Goal: Task Accomplishment & Management: Manage account settings

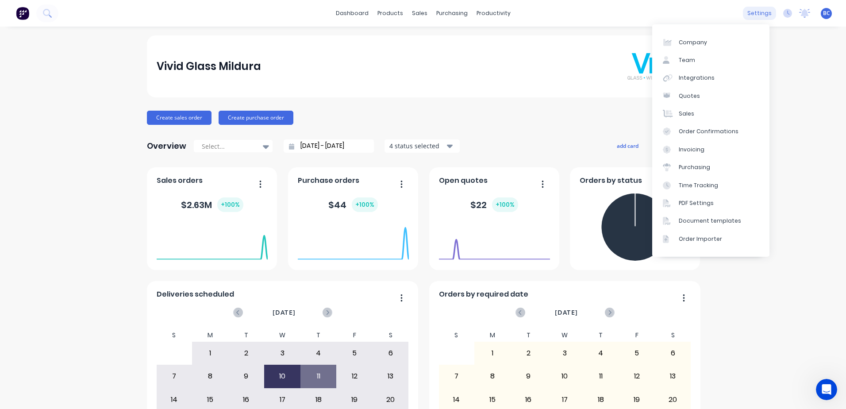
click at [758, 15] on div "settings" at bounding box center [758, 13] width 33 height 13
drag, startPoint x: 696, startPoint y: 81, endPoint x: 735, endPoint y: 65, distance: 41.9
click at [696, 81] on div "Integrations" at bounding box center [696, 78] width 36 height 8
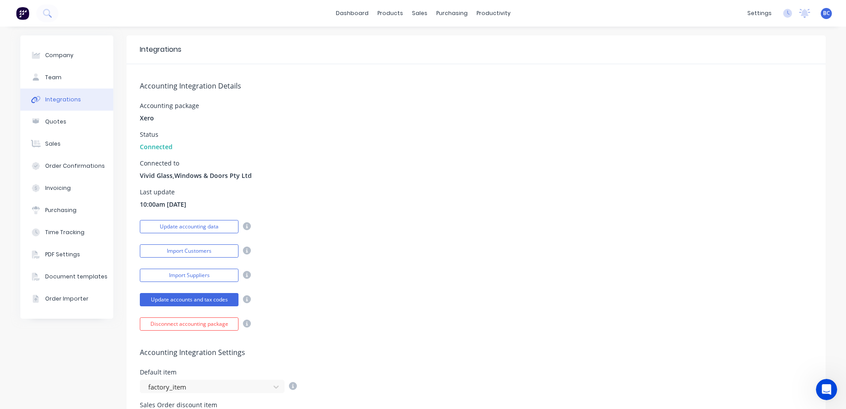
scroll to position [429, 0]
click at [194, 253] on button "Import Customers" at bounding box center [189, 250] width 99 height 13
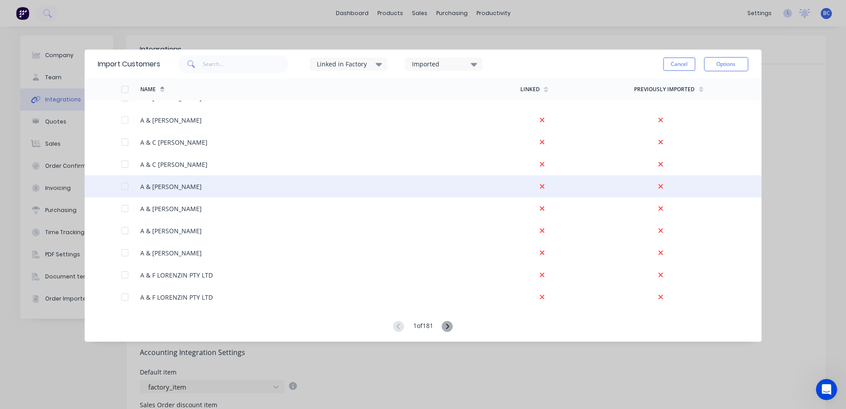
scroll to position [573, 0]
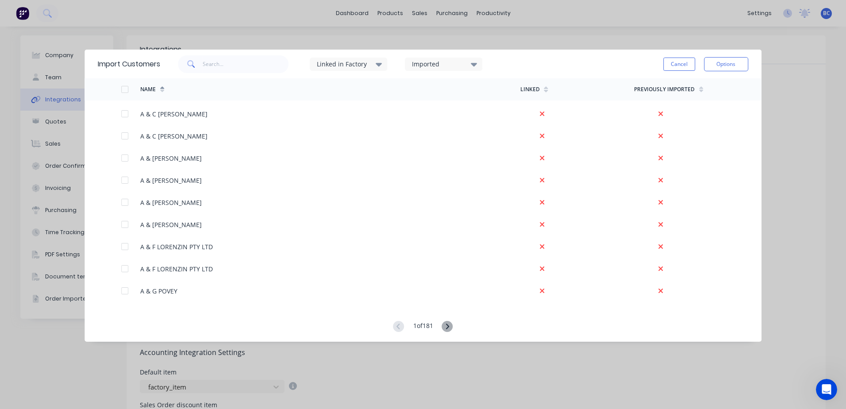
click at [379, 69] on icon at bounding box center [378, 64] width 6 height 10
click at [473, 65] on icon at bounding box center [474, 64] width 6 height 10
click at [507, 68] on div "Linked in Factory Imported Cancel Options" at bounding box center [454, 64] width 588 height 27
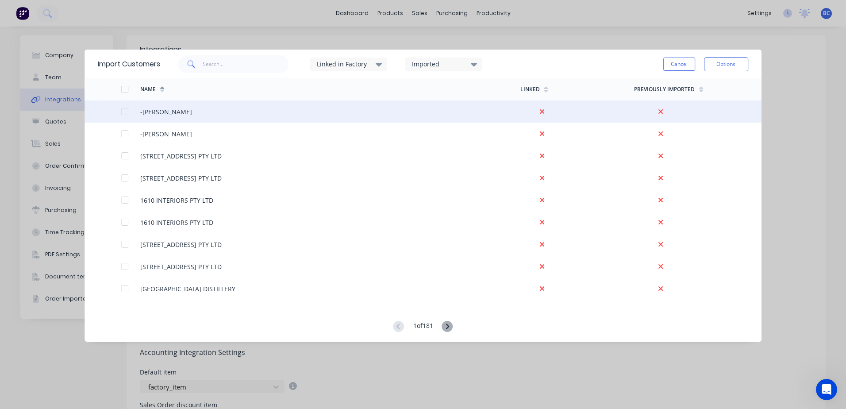
click at [123, 115] on div at bounding box center [125, 112] width 18 height 18
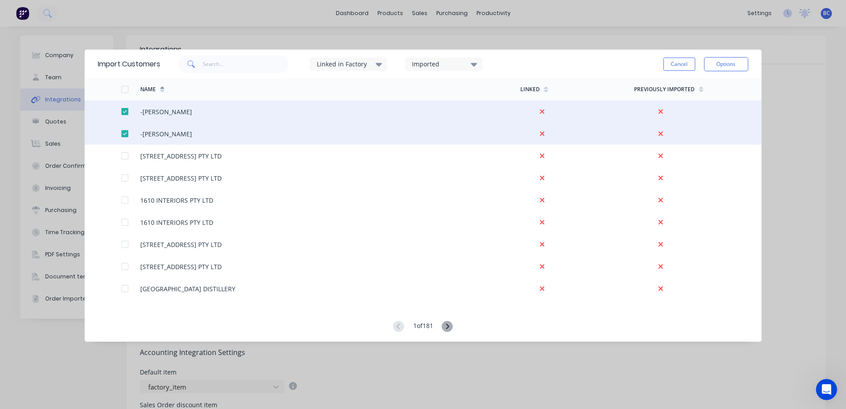
click at [123, 115] on div at bounding box center [125, 112] width 18 height 18
click at [124, 111] on div at bounding box center [125, 112] width 18 height 18
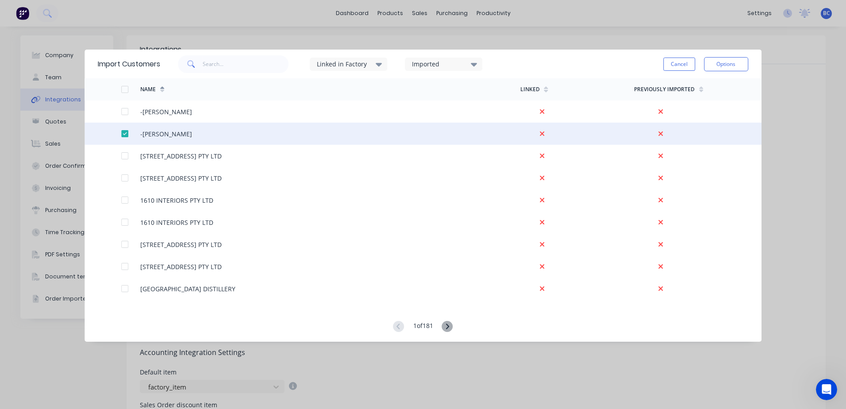
click at [123, 136] on div at bounding box center [125, 134] width 18 height 18
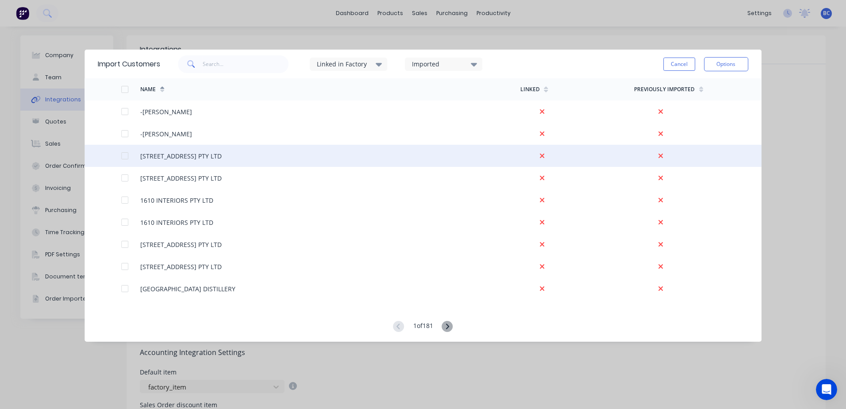
click at [128, 157] on div at bounding box center [125, 156] width 18 height 18
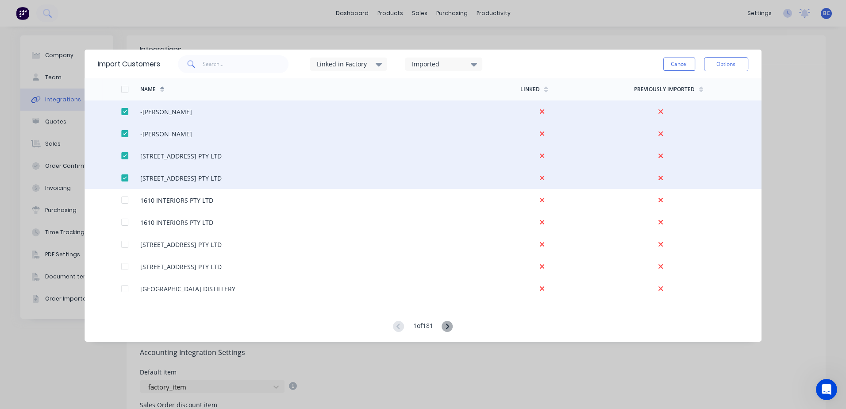
click at [123, 154] on div at bounding box center [125, 156] width 18 height 18
click at [204, 157] on div "[STREET_ADDRESS] PTY LTD" at bounding box center [180, 155] width 81 height 9
click at [126, 111] on div at bounding box center [125, 112] width 18 height 18
click at [124, 137] on div at bounding box center [125, 134] width 18 height 18
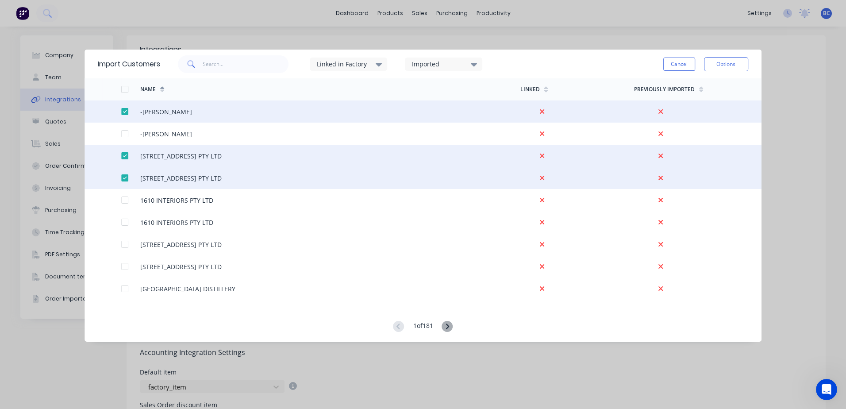
click at [124, 155] on div at bounding box center [125, 156] width 18 height 18
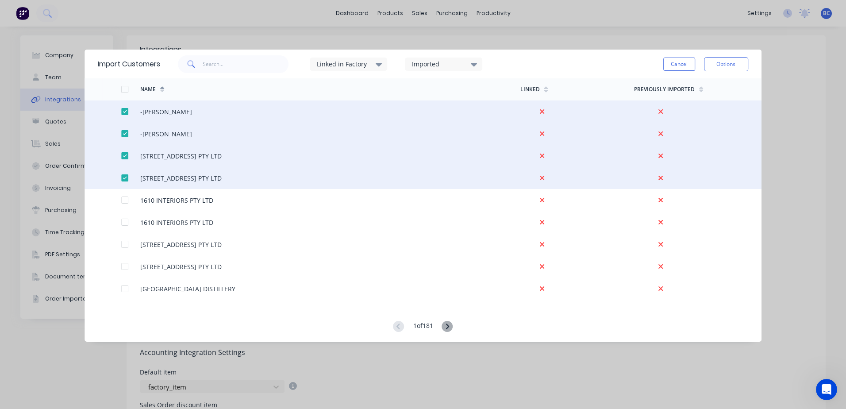
click at [125, 179] on div at bounding box center [125, 178] width 18 height 18
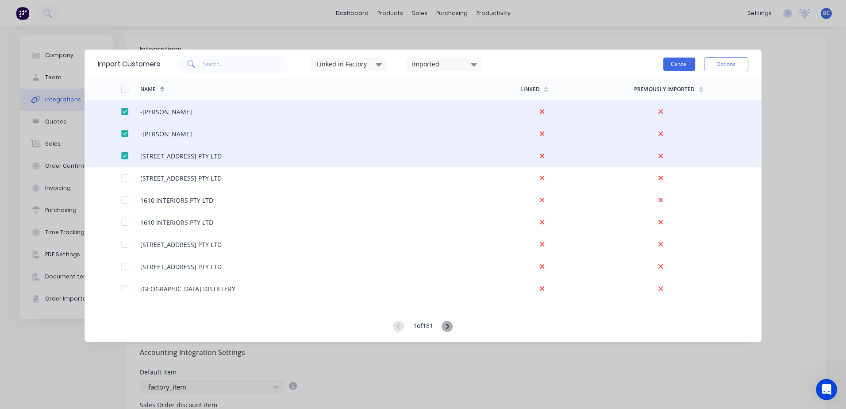
click at [674, 67] on button "Cancel" at bounding box center [679, 63] width 32 height 13
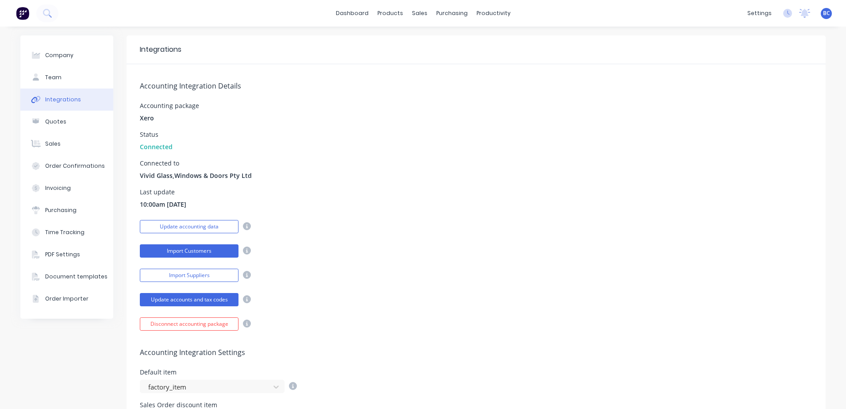
click at [216, 252] on button "Import Customers" at bounding box center [189, 250] width 99 height 13
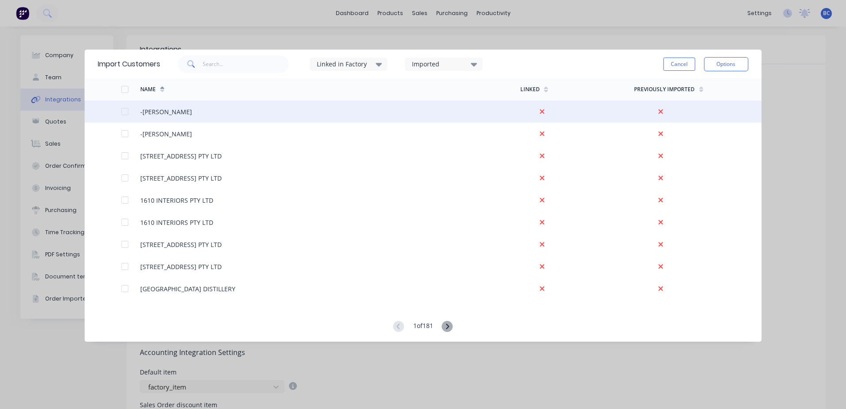
click at [124, 113] on div at bounding box center [125, 112] width 18 height 18
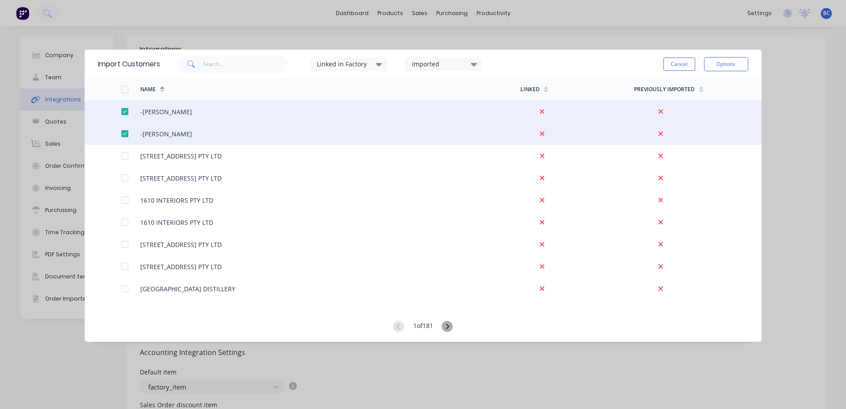
click at [124, 113] on div at bounding box center [125, 112] width 18 height 18
click at [123, 111] on div at bounding box center [125, 112] width 18 height 18
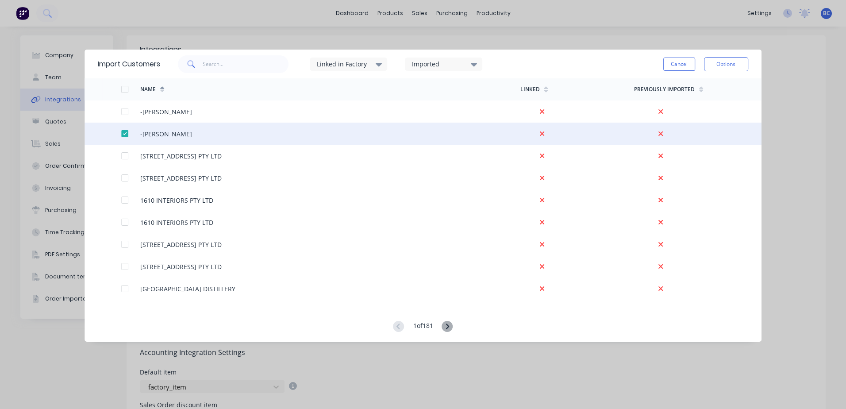
click at [124, 134] on div at bounding box center [125, 134] width 18 height 18
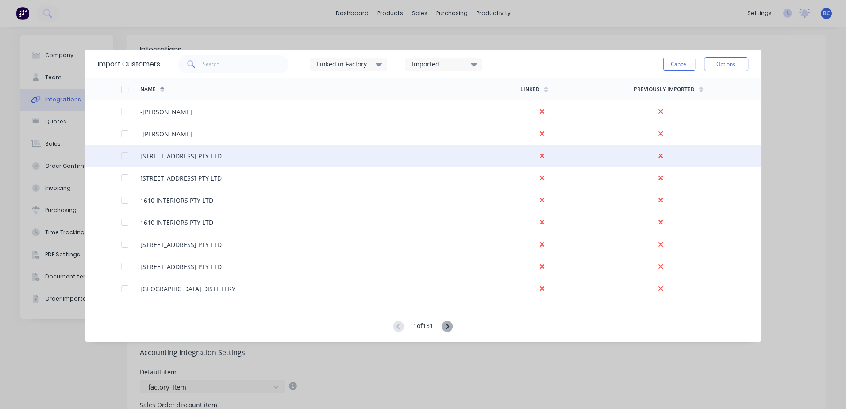
click at [124, 154] on div at bounding box center [125, 156] width 18 height 18
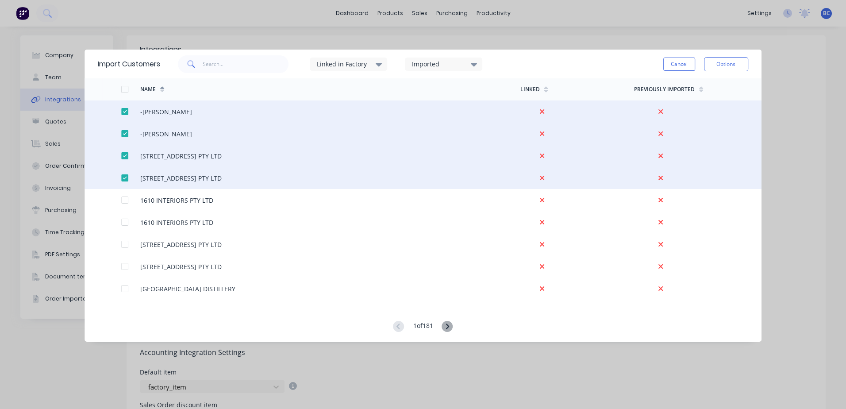
click at [124, 154] on div at bounding box center [125, 156] width 18 height 18
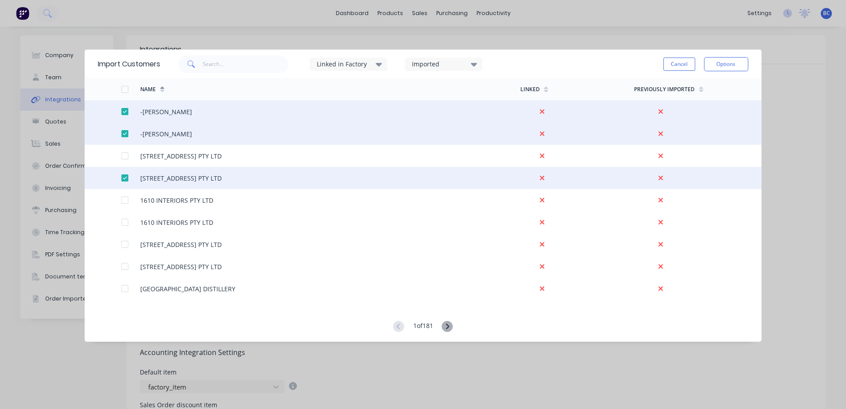
click at [122, 179] on div at bounding box center [125, 178] width 18 height 18
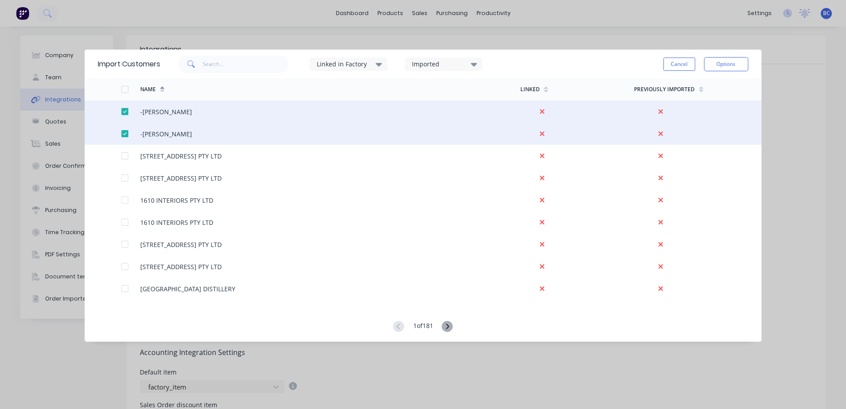
click at [126, 132] on div at bounding box center [125, 134] width 18 height 18
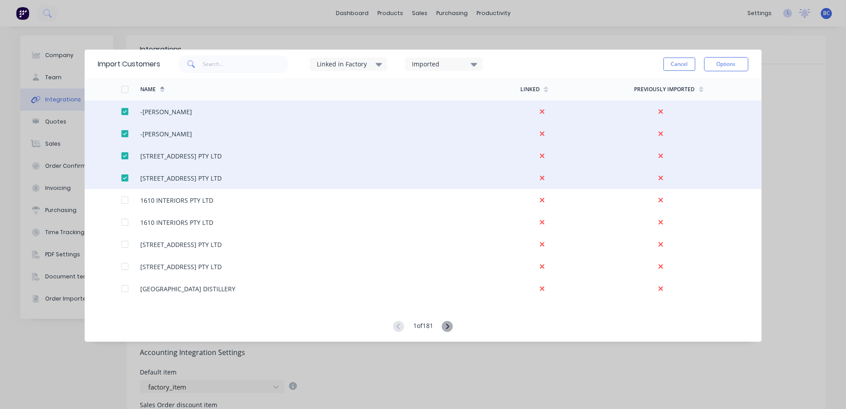
click at [123, 112] on div at bounding box center [125, 112] width 18 height 18
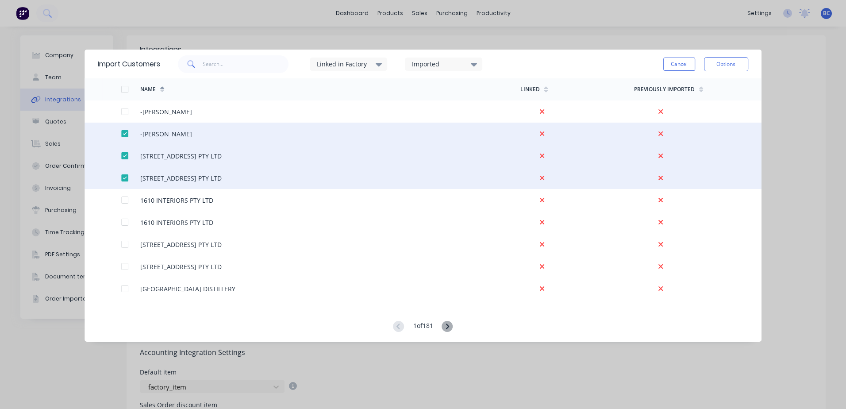
click at [126, 132] on div at bounding box center [125, 134] width 18 height 18
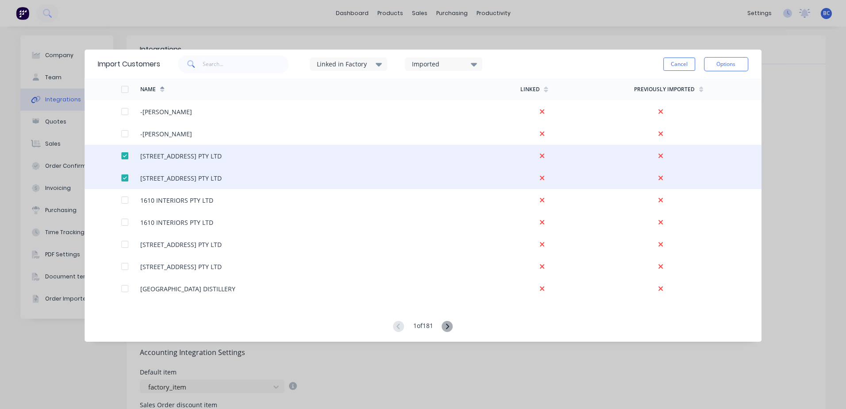
click at [124, 155] on div at bounding box center [125, 156] width 18 height 18
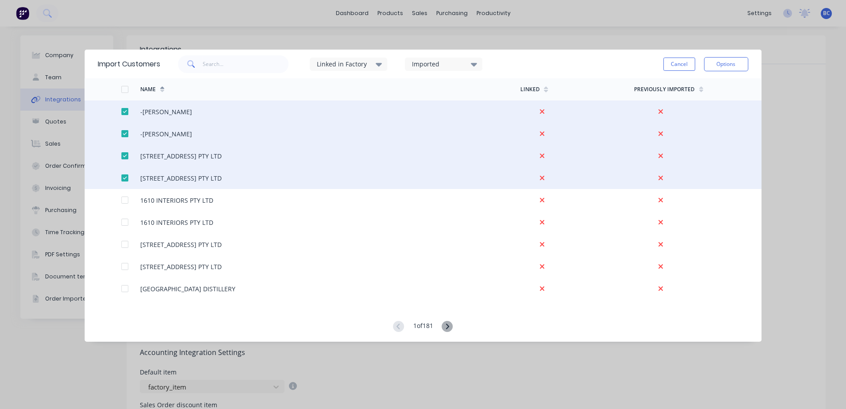
click at [125, 180] on div at bounding box center [125, 178] width 18 height 18
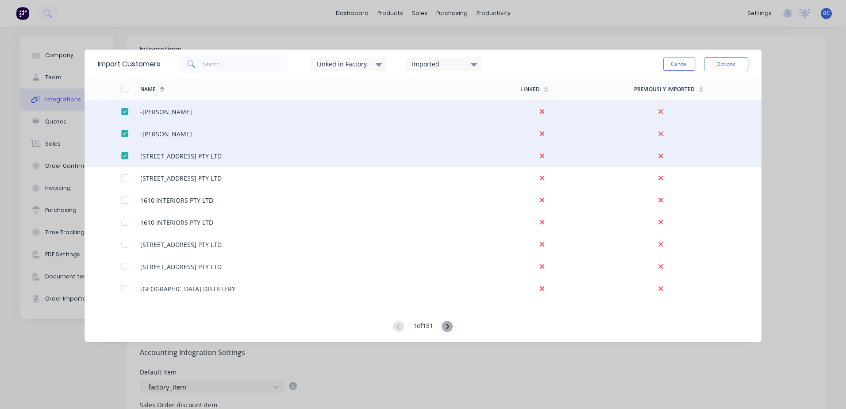
click at [125, 87] on div at bounding box center [125, 89] width 18 height 18
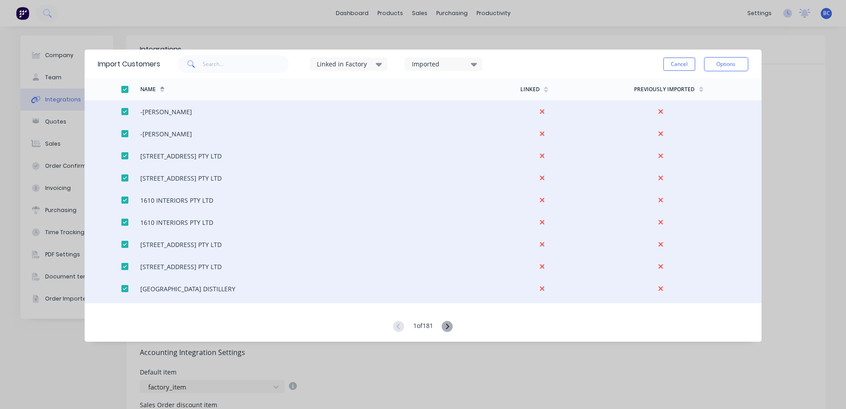
click at [126, 87] on div at bounding box center [125, 89] width 18 height 18
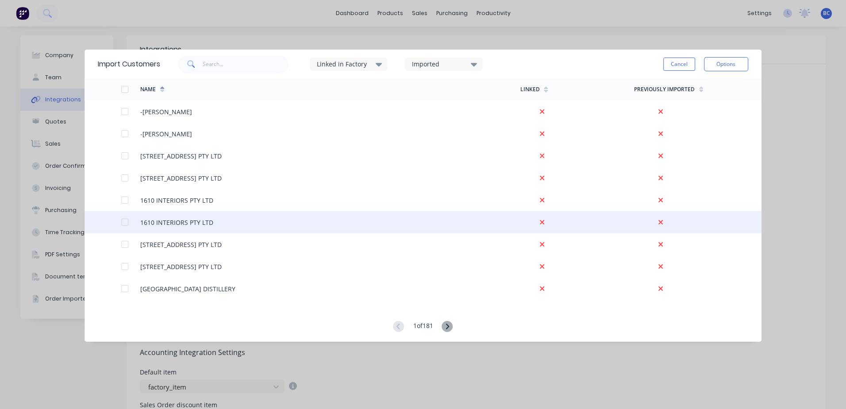
click at [123, 223] on div at bounding box center [125, 222] width 18 height 18
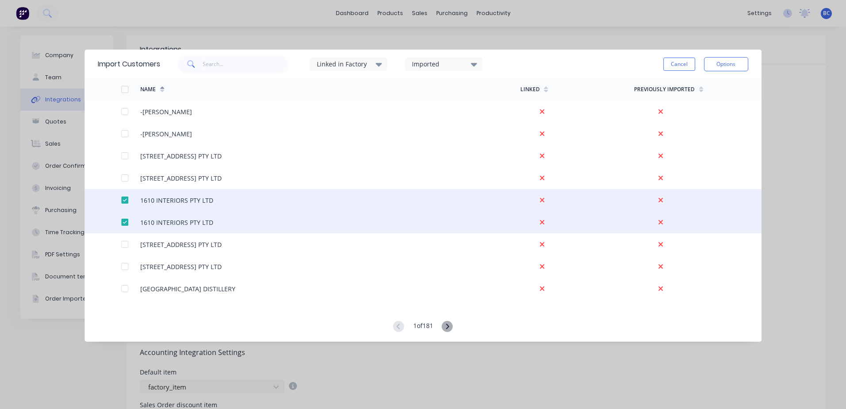
click at [123, 223] on div at bounding box center [125, 222] width 18 height 18
click at [122, 201] on div at bounding box center [125, 200] width 18 height 18
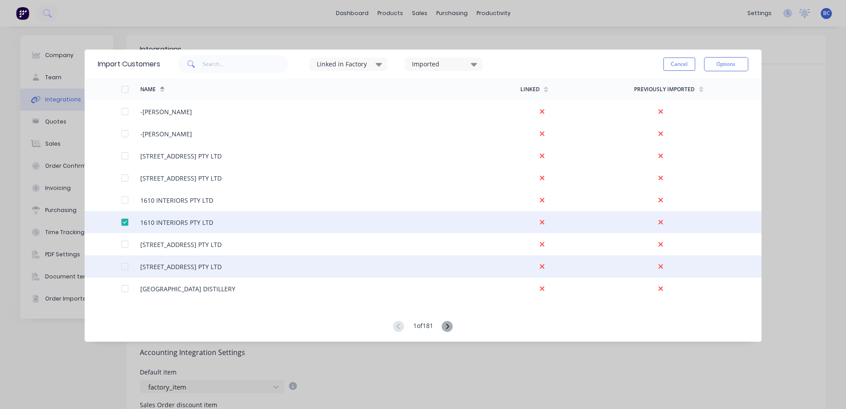
click at [124, 268] on div at bounding box center [125, 266] width 18 height 18
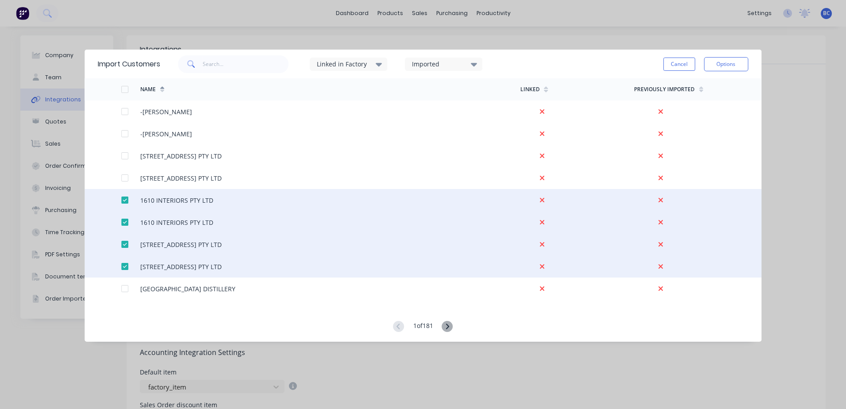
click at [129, 93] on div at bounding box center [125, 89] width 18 height 18
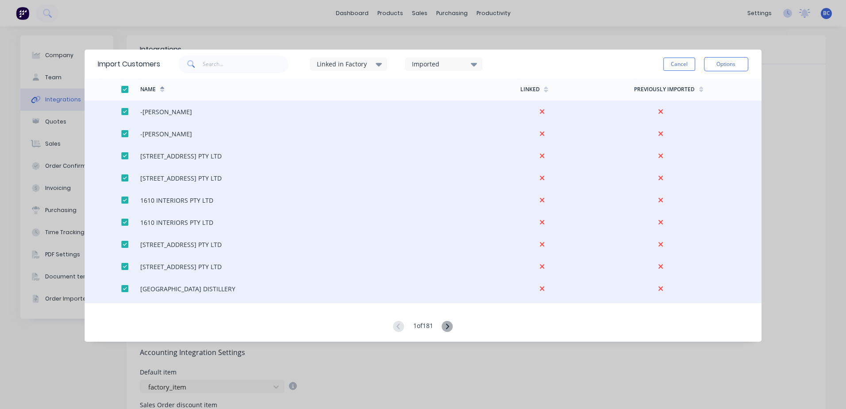
click at [126, 91] on div at bounding box center [125, 89] width 18 height 18
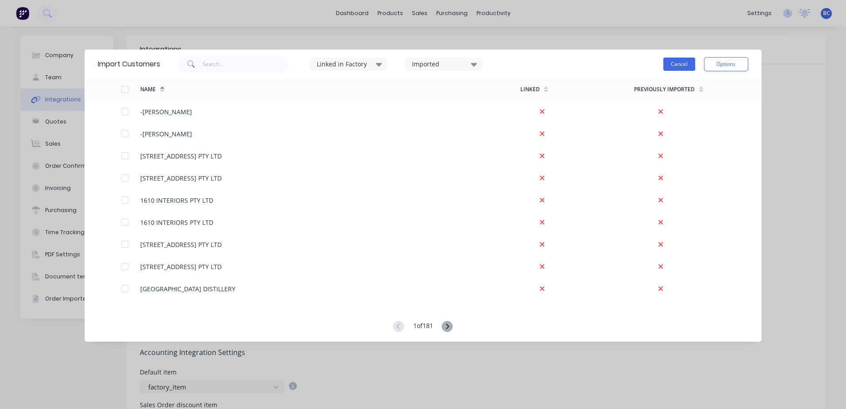
click at [674, 65] on button "Cancel" at bounding box center [679, 63] width 32 height 13
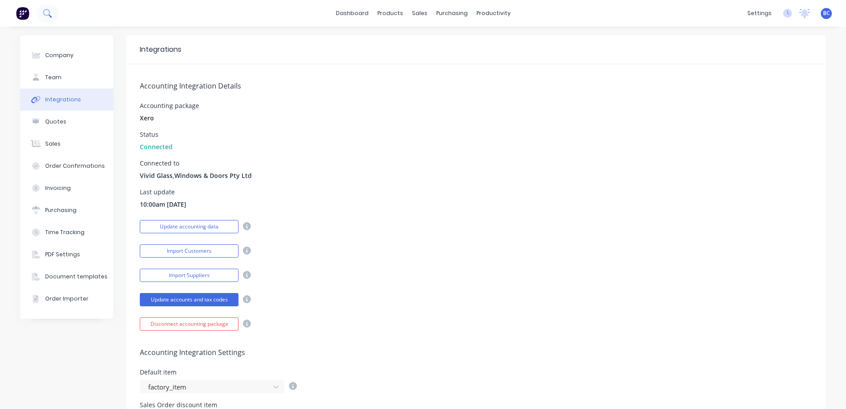
click at [46, 21] on button at bounding box center [47, 13] width 22 height 18
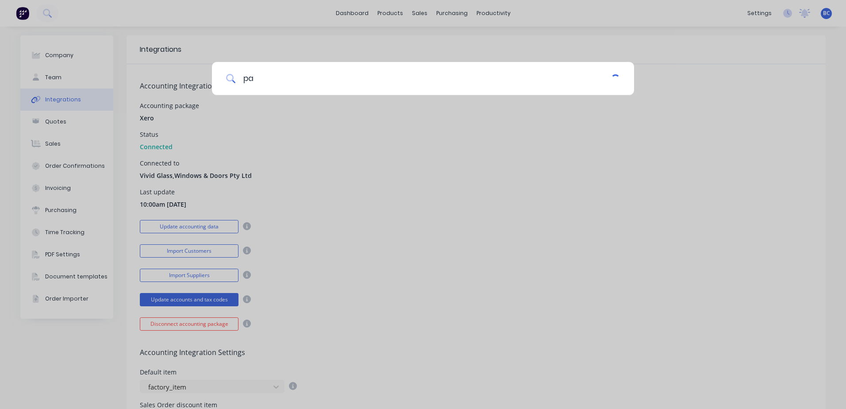
type input "p"
click at [626, 271] on div at bounding box center [423, 204] width 846 height 409
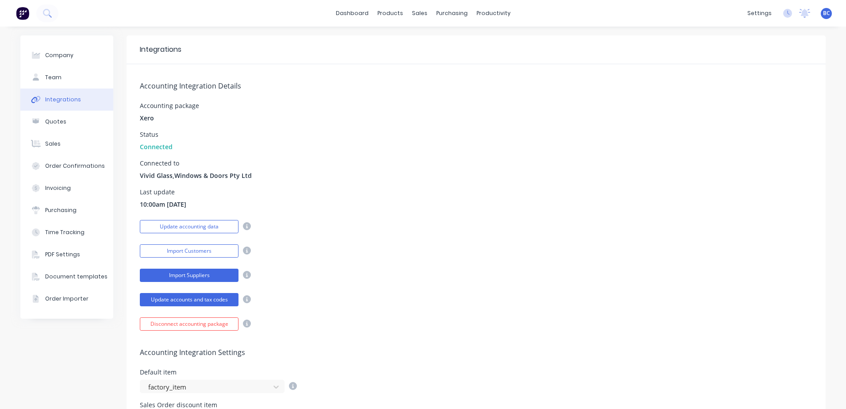
click at [214, 270] on button "Import Suppliers" at bounding box center [189, 274] width 99 height 13
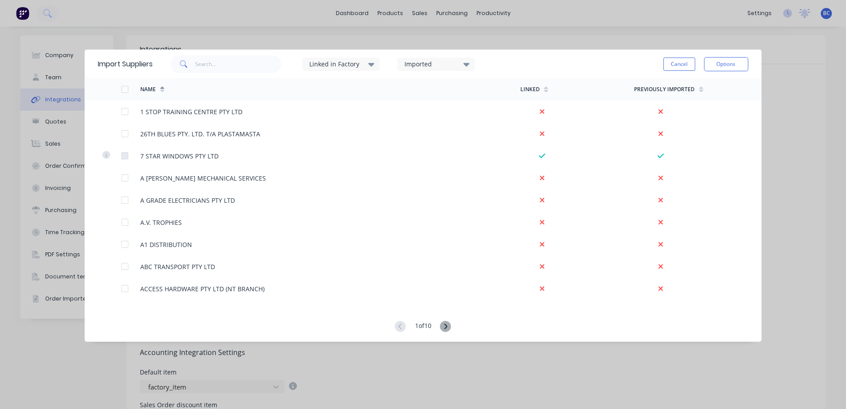
click at [124, 90] on div at bounding box center [125, 89] width 18 height 18
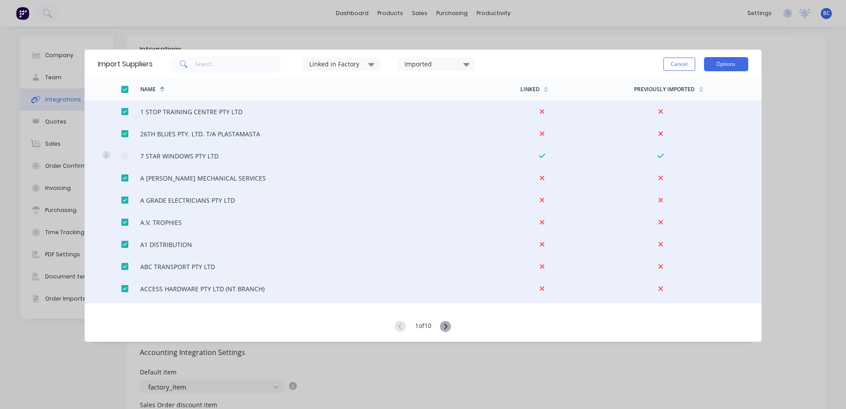
click at [712, 69] on button "Options" at bounding box center [726, 64] width 44 height 14
click at [703, 93] on div "Import selected suppliers" at bounding box center [706, 89] width 68 height 22
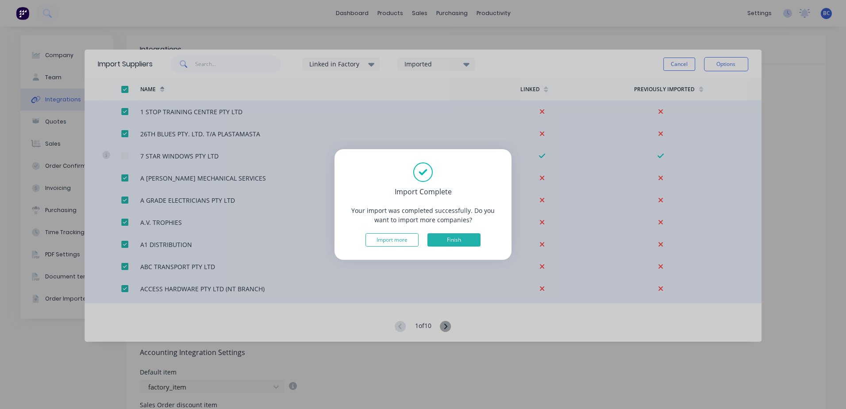
click at [444, 240] on button "Finish" at bounding box center [453, 239] width 53 height 13
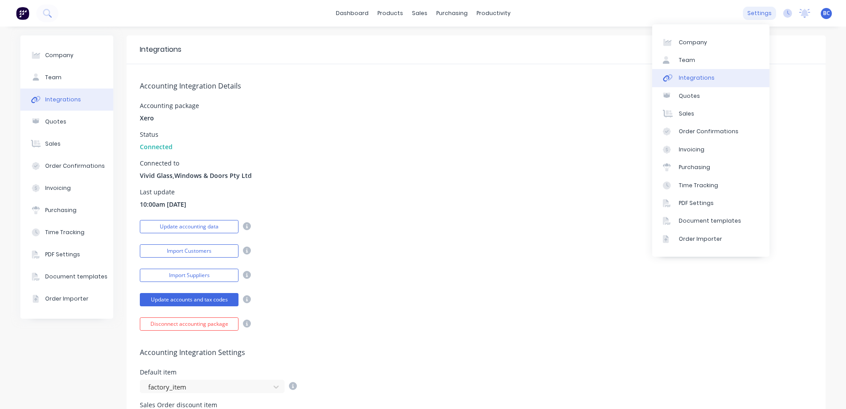
click at [760, 17] on div "settings" at bounding box center [758, 13] width 33 height 13
click at [704, 223] on div "Document templates" at bounding box center [709, 221] width 62 height 8
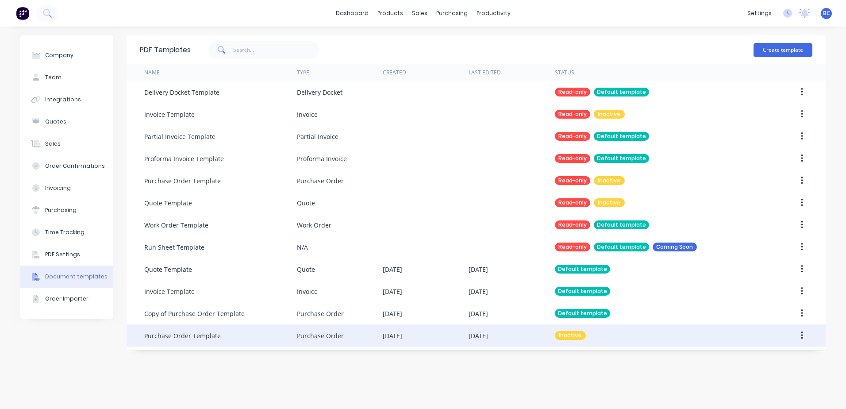
click at [801, 334] on icon "button" at bounding box center [801, 335] width 2 height 10
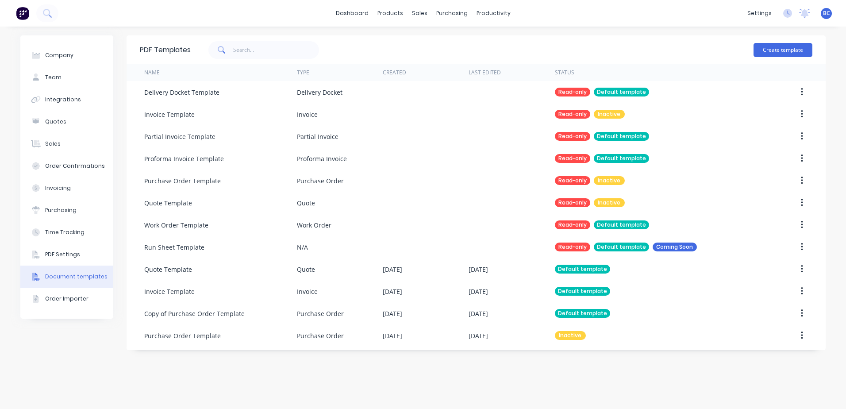
click at [631, 375] on div "PDF Templates Create template Name Type Created Last Edited Status Delivery Doc…" at bounding box center [475, 217] width 699 height 364
click at [417, 39] on div "Product Catalogue" at bounding box center [429, 42] width 55 height 8
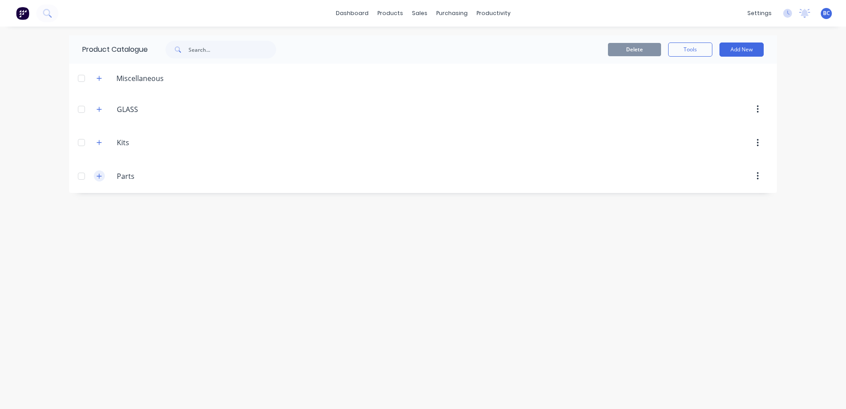
click at [100, 173] on icon "button" at bounding box center [98, 176] width 5 height 6
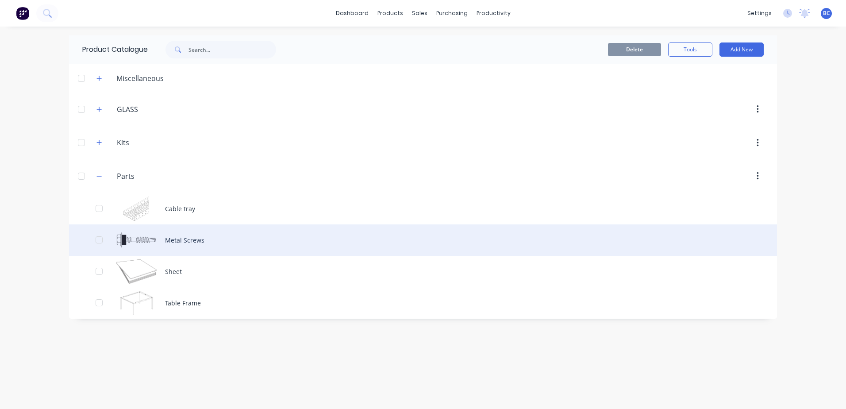
click at [170, 240] on div "Metal Screws" at bounding box center [423, 239] width 708 height 31
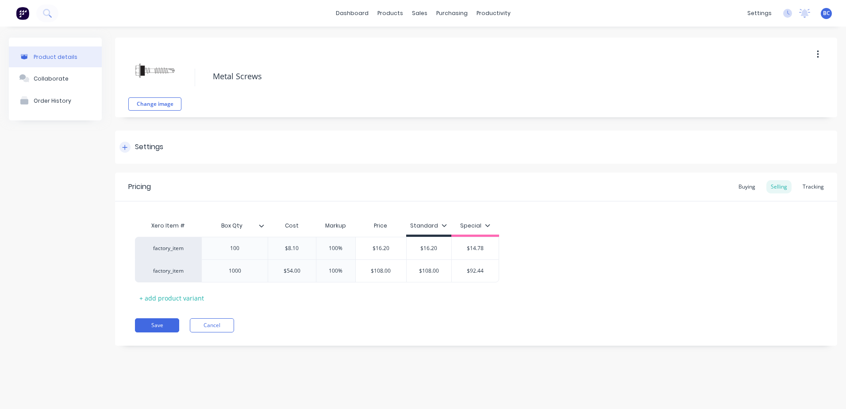
click at [122, 145] on icon at bounding box center [124, 147] width 5 height 6
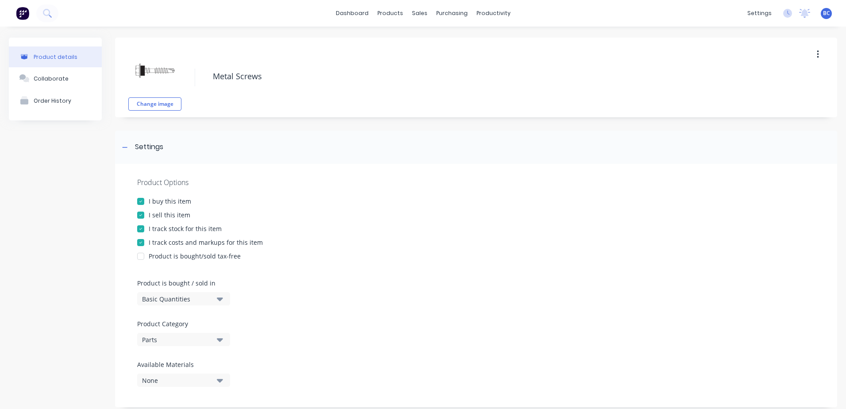
scroll to position [44, 0]
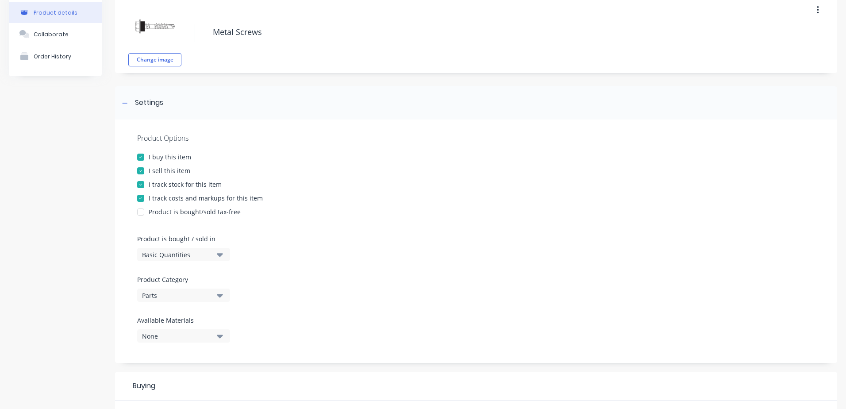
click at [220, 337] on icon "button" at bounding box center [220, 336] width 6 height 4
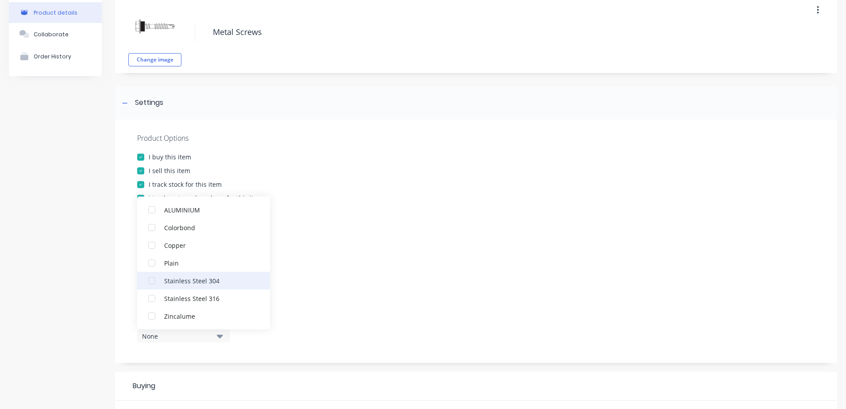
scroll to position [0, 0]
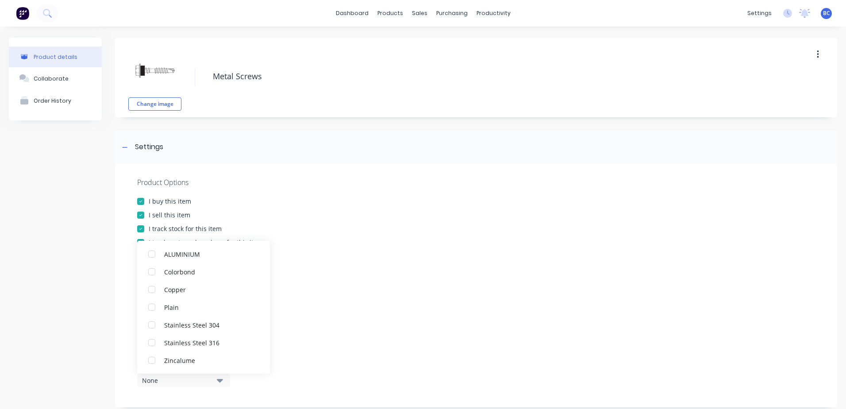
click at [219, 378] on icon "button" at bounding box center [220, 380] width 6 height 10
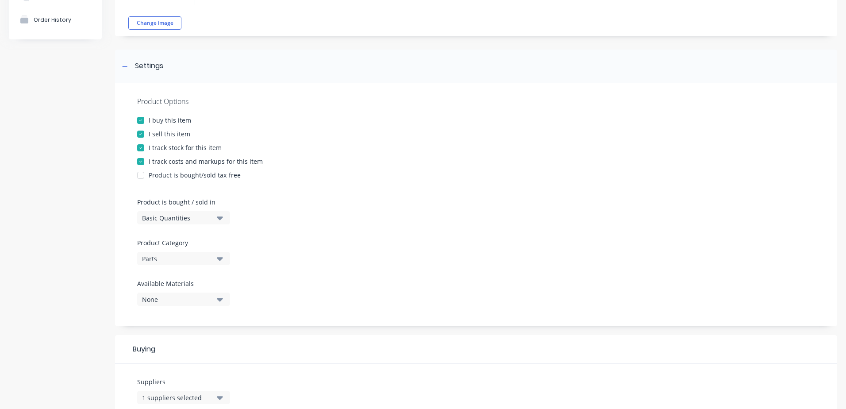
scroll to position [88, 0]
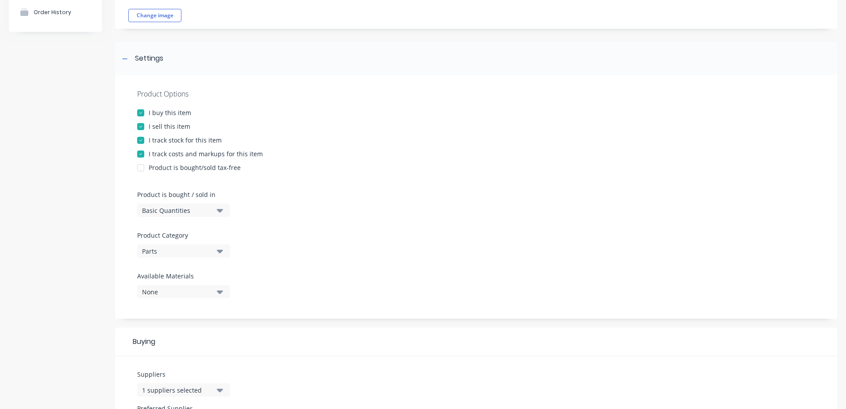
click at [217, 252] on icon "button" at bounding box center [220, 251] width 6 height 10
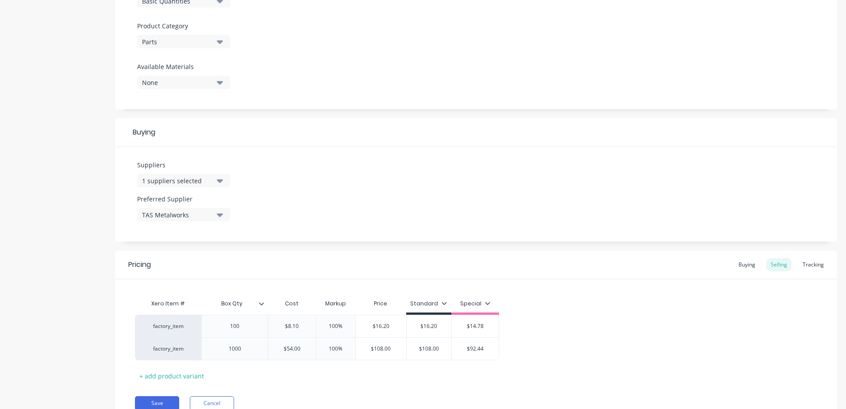
scroll to position [337, 0]
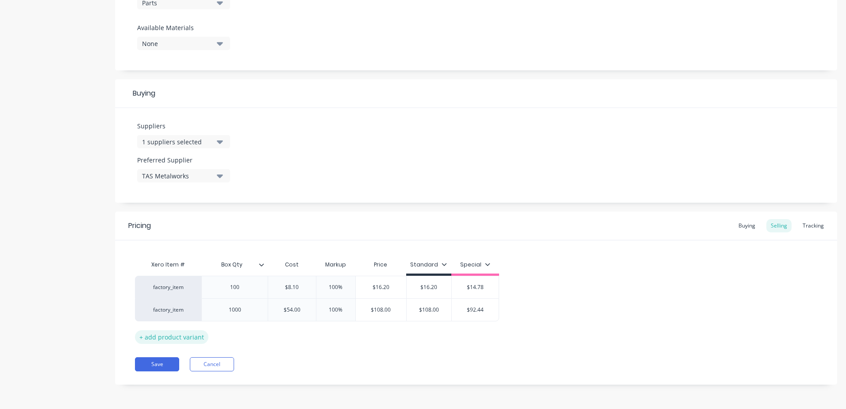
click at [152, 338] on div "+ add product variant" at bounding box center [171, 337] width 73 height 14
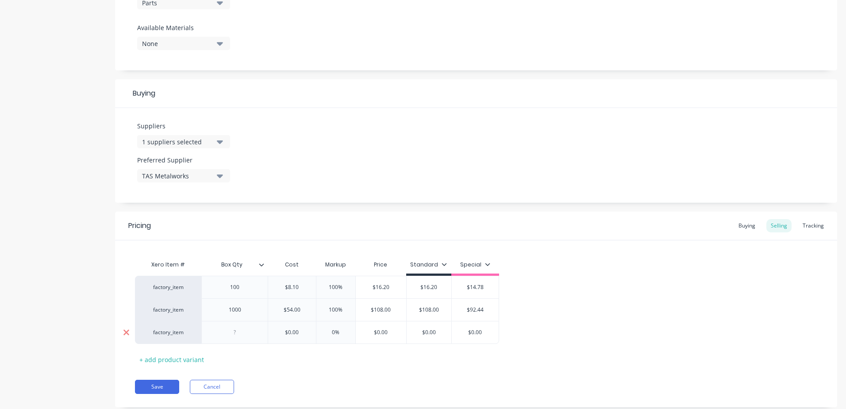
click at [126, 333] on icon at bounding box center [126, 332] width 7 height 9
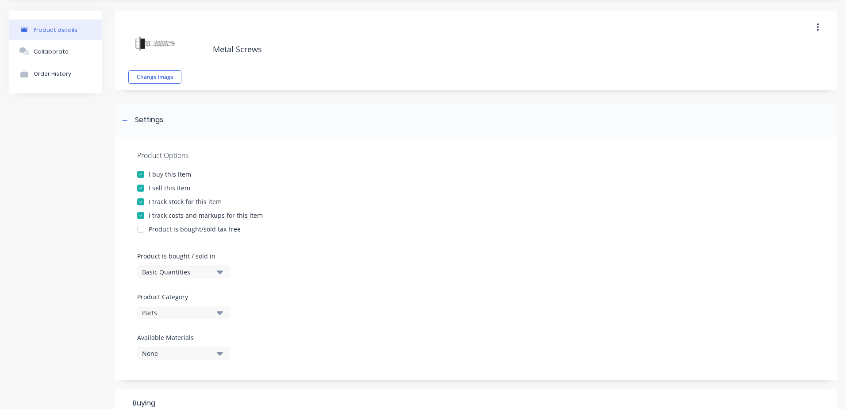
scroll to position [0, 0]
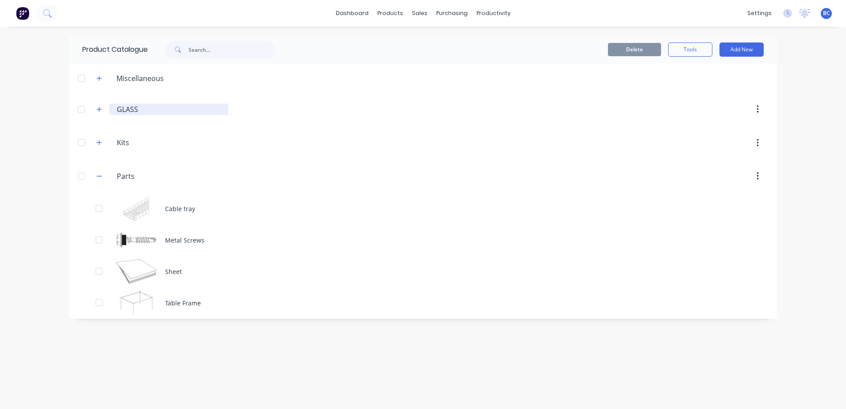
click at [141, 107] on input "GLASS" at bounding box center [169, 109] width 105 height 11
click at [98, 109] on icon "button" at bounding box center [99, 109] width 5 height 5
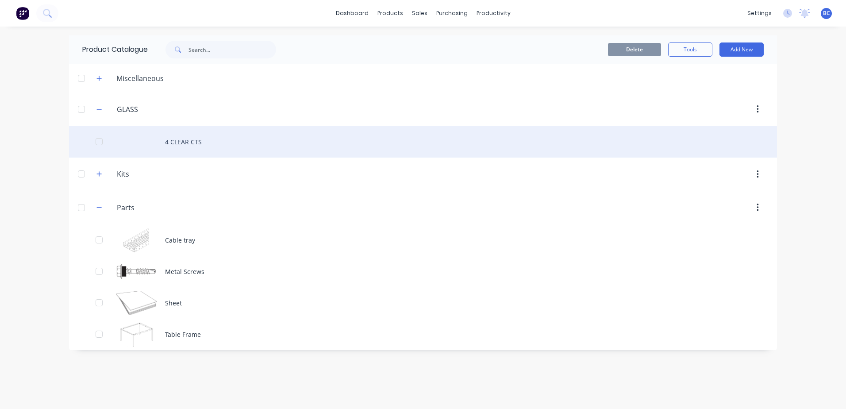
click at [169, 142] on div "4 CLEAR CTS" at bounding box center [423, 141] width 708 height 31
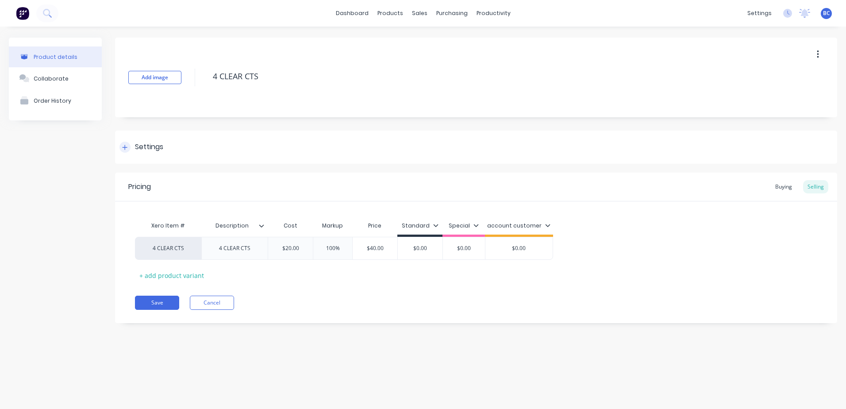
click at [133, 142] on div "Settings" at bounding box center [141, 147] width 44 height 11
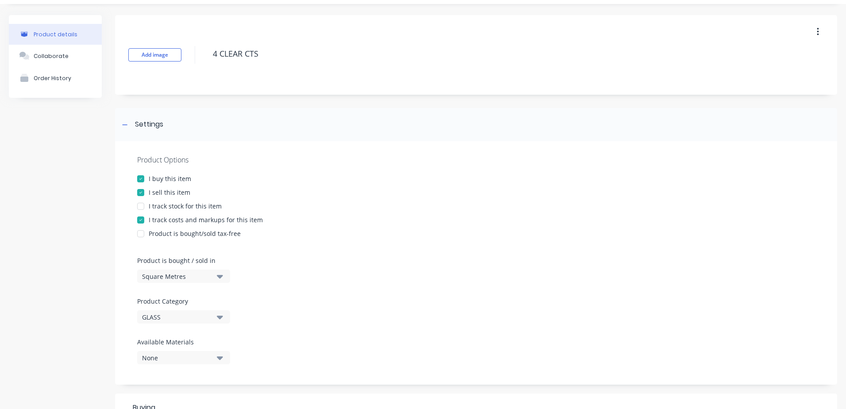
scroll to position [44, 0]
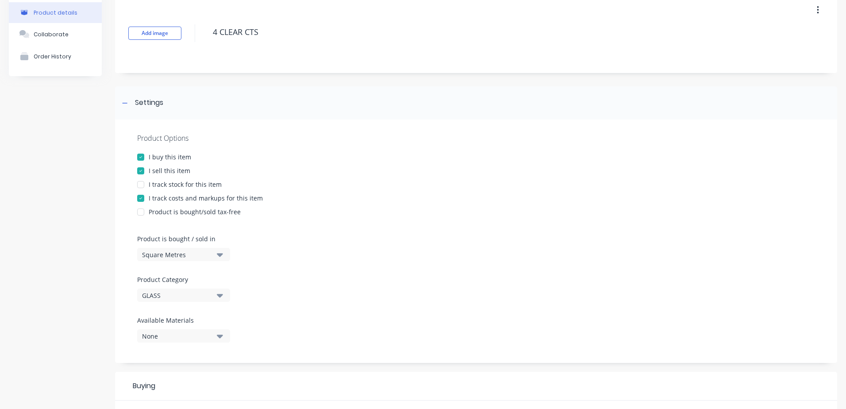
click at [223, 336] on button "None" at bounding box center [183, 335] width 93 height 13
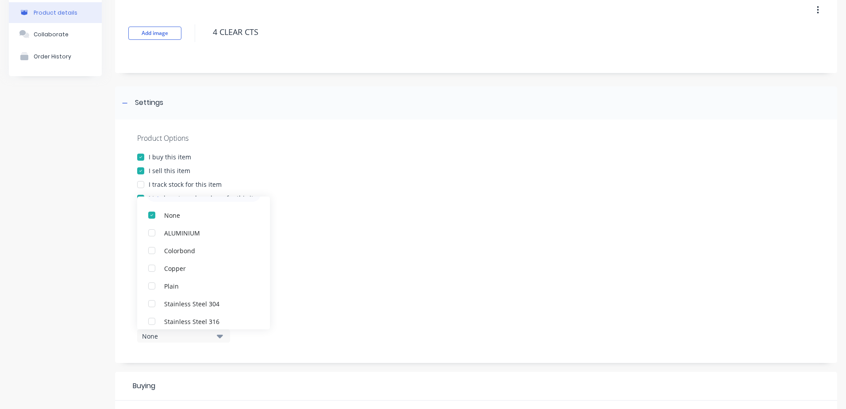
scroll to position [0, 0]
click at [222, 335] on icon "button" at bounding box center [220, 336] width 6 height 4
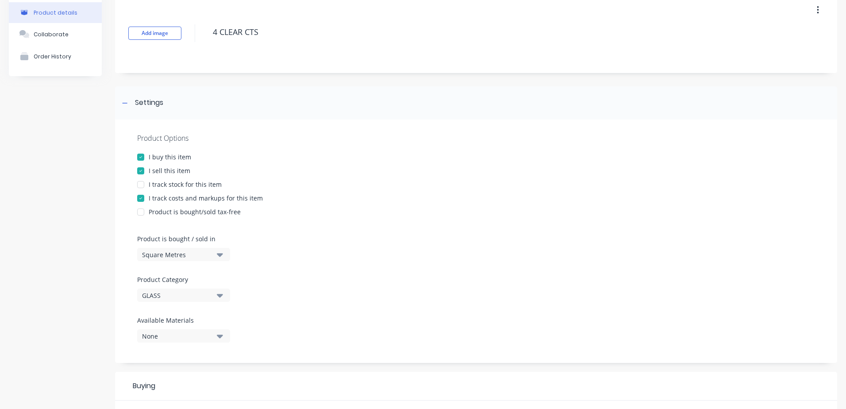
click at [215, 256] on button "Square Metres" at bounding box center [183, 254] width 93 height 13
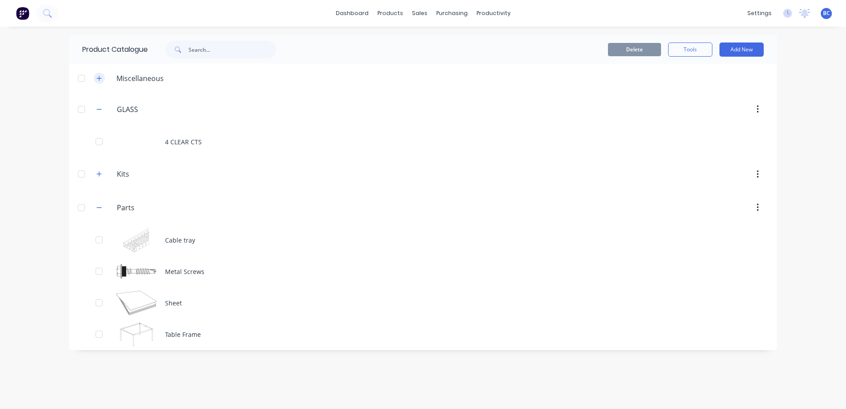
click at [97, 77] on icon "button" at bounding box center [98, 78] width 5 height 6
click at [100, 176] on icon "button" at bounding box center [98, 174] width 5 height 6
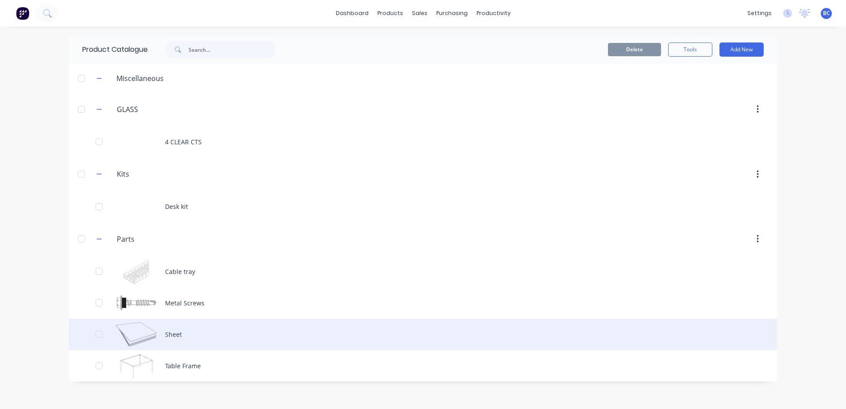
click at [180, 336] on div "Sheet" at bounding box center [423, 333] width 708 height 31
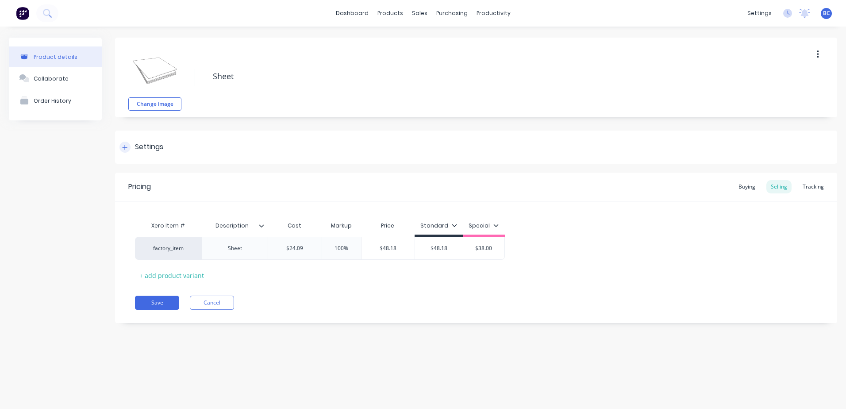
click at [142, 147] on div "Settings" at bounding box center [149, 147] width 28 height 11
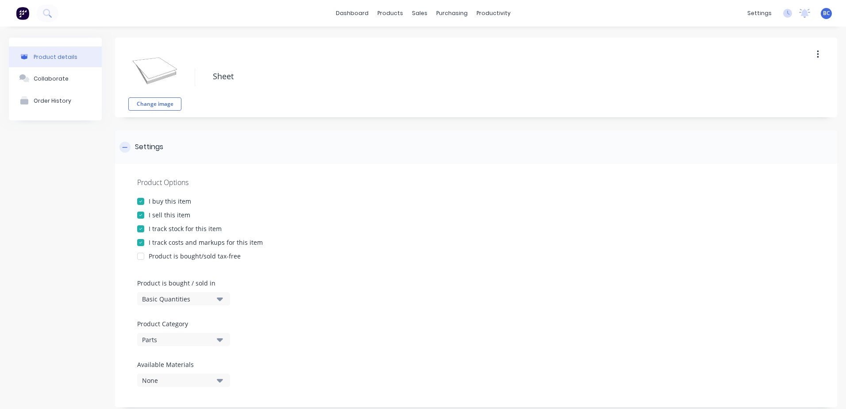
click at [134, 142] on div "Settings" at bounding box center [141, 147] width 44 height 11
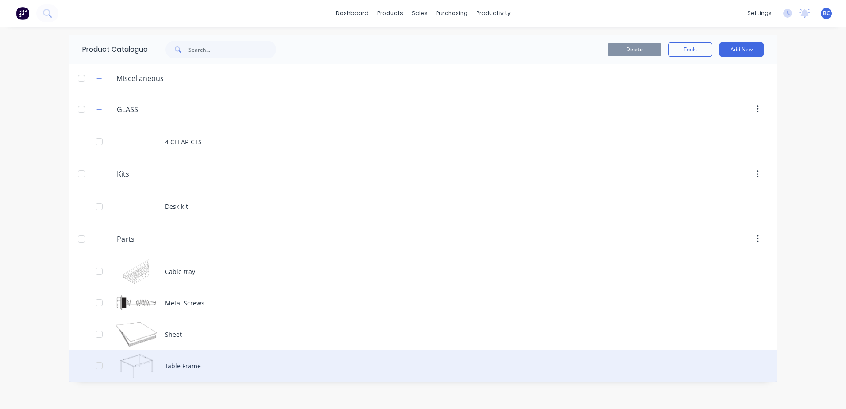
click at [133, 363] on div "Table Frame" at bounding box center [423, 365] width 708 height 31
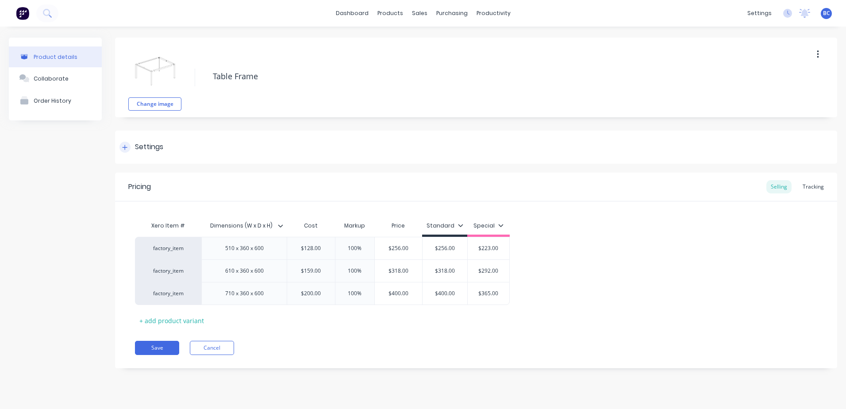
click at [142, 146] on div "Settings" at bounding box center [149, 147] width 28 height 11
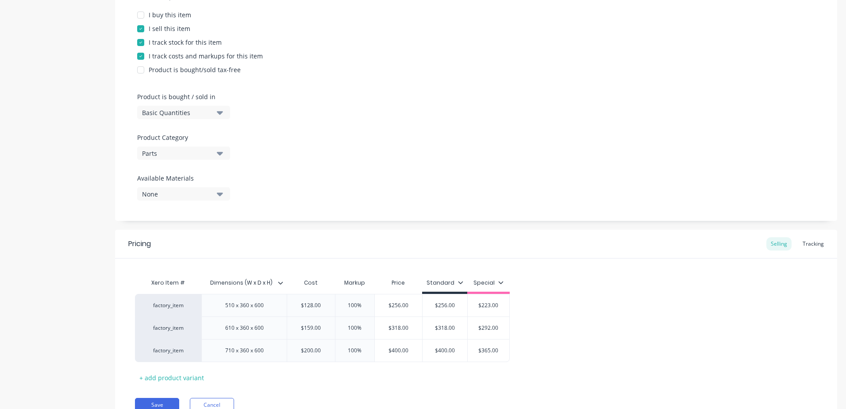
scroll to position [227, 0]
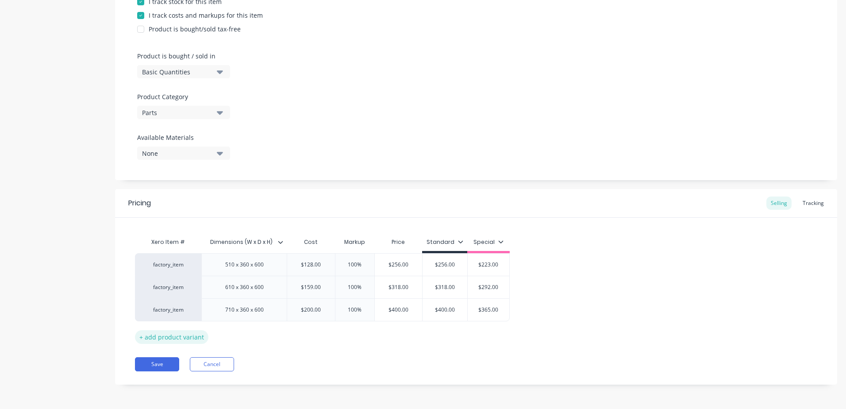
click at [176, 340] on div "+ add product variant" at bounding box center [171, 337] width 73 height 14
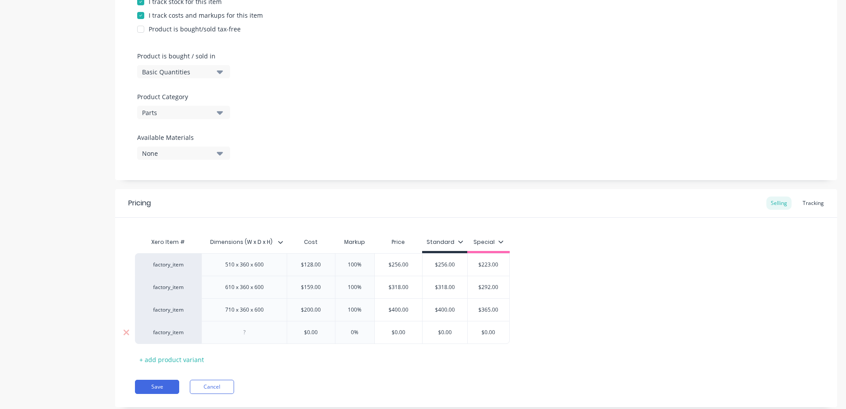
click at [242, 333] on div at bounding box center [244, 331] width 44 height 11
click at [126, 335] on icon at bounding box center [126, 332] width 7 height 9
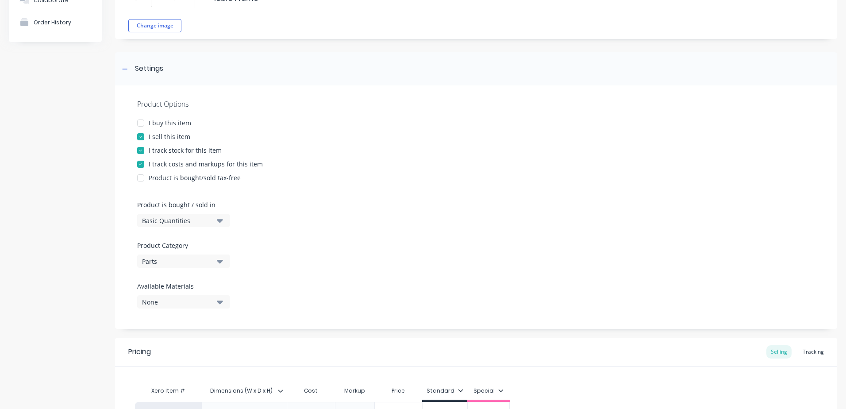
scroll to position [0, 0]
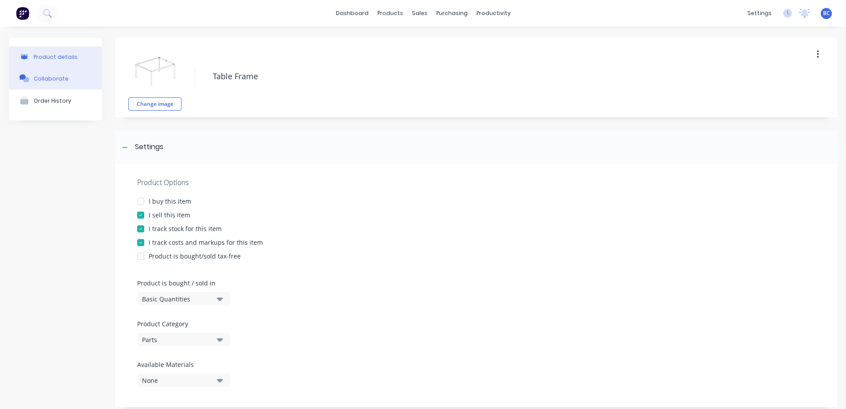
click at [70, 81] on button "Collaborate" at bounding box center [55, 78] width 93 height 22
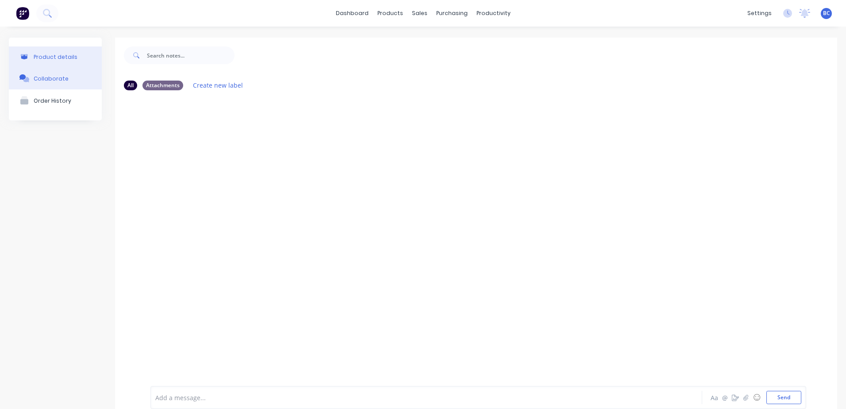
click at [64, 61] on button "Product details" at bounding box center [55, 56] width 93 height 21
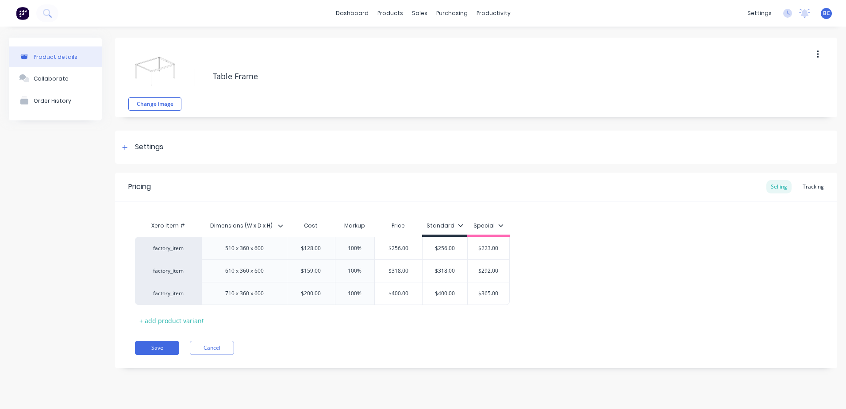
type textarea "x"
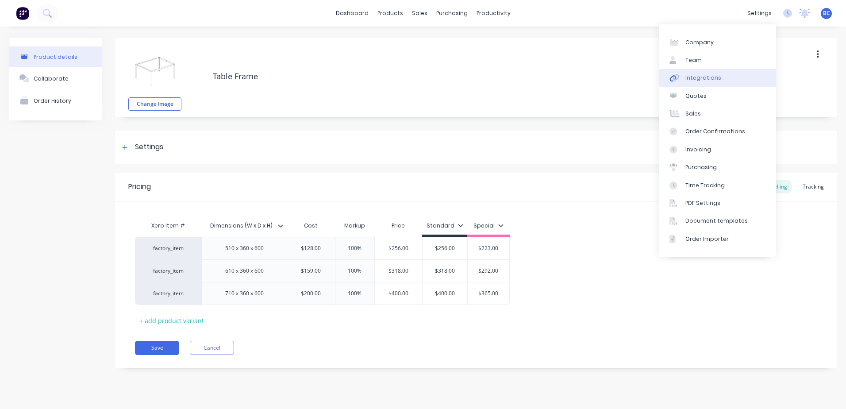
click at [692, 75] on div "Integrations" at bounding box center [703, 78] width 36 height 8
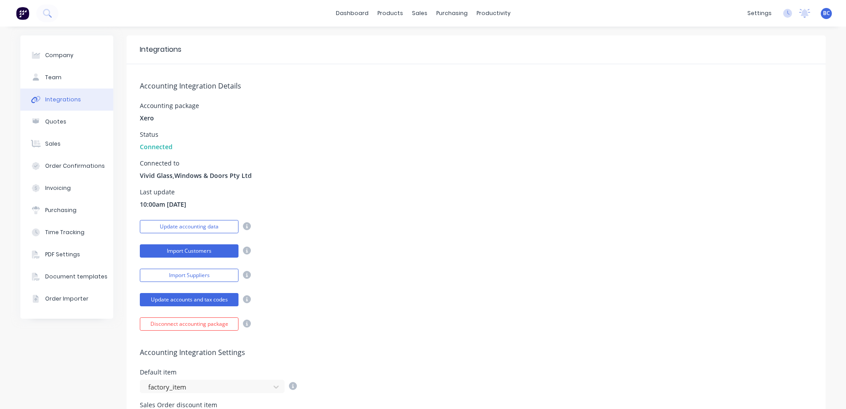
click at [198, 251] on button "Import Customers" at bounding box center [189, 250] width 99 height 13
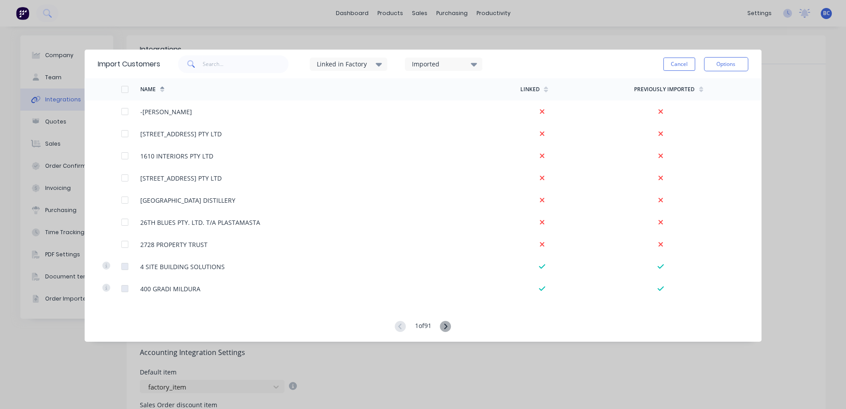
click at [125, 91] on div at bounding box center [125, 89] width 18 height 18
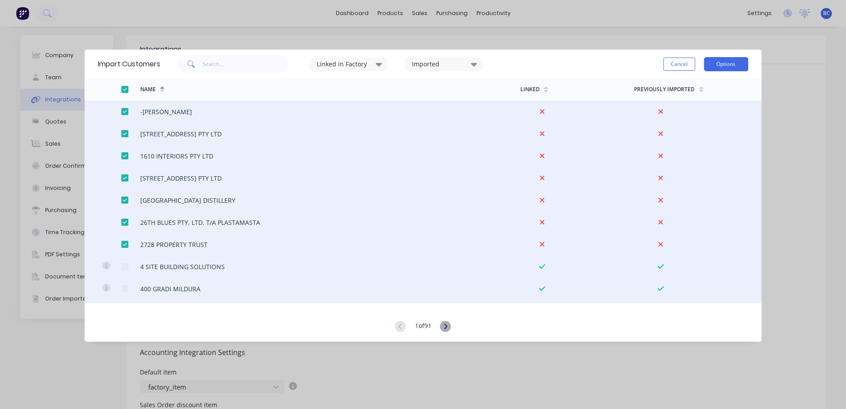
click at [723, 65] on button "Options" at bounding box center [726, 64] width 44 height 14
click at [701, 93] on div "Import selected customers" at bounding box center [706, 89] width 68 height 22
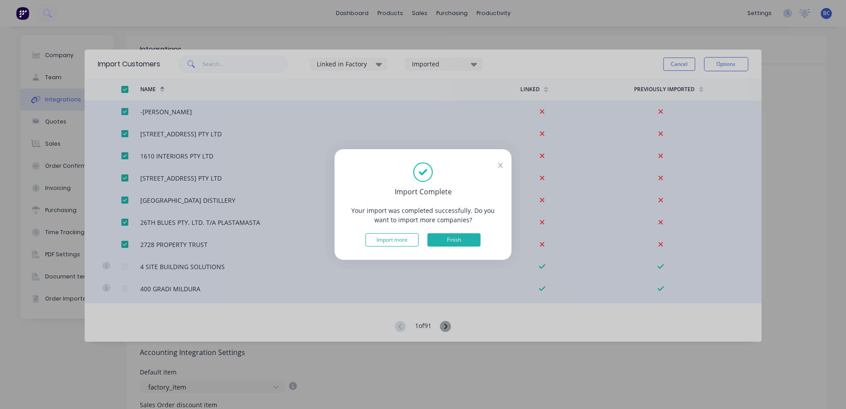
click at [458, 241] on button "Finish" at bounding box center [453, 239] width 53 height 13
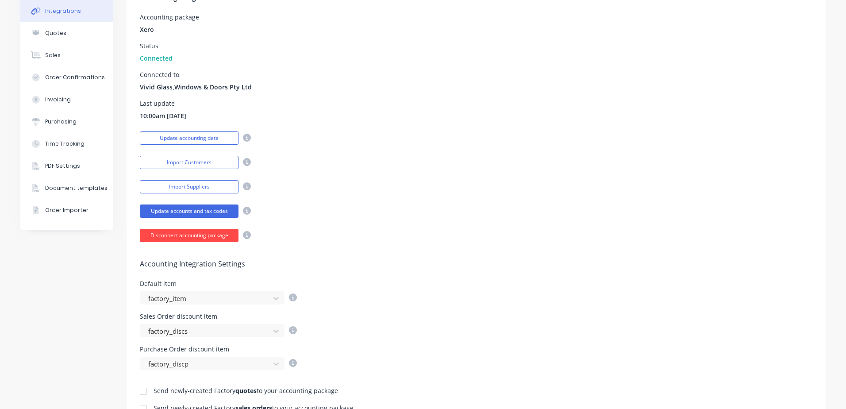
scroll to position [133, 0]
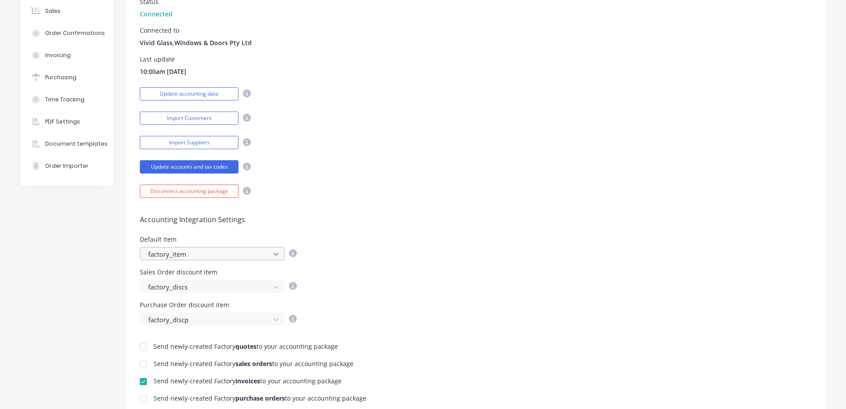
click at [275, 254] on icon at bounding box center [275, 254] width 5 height 3
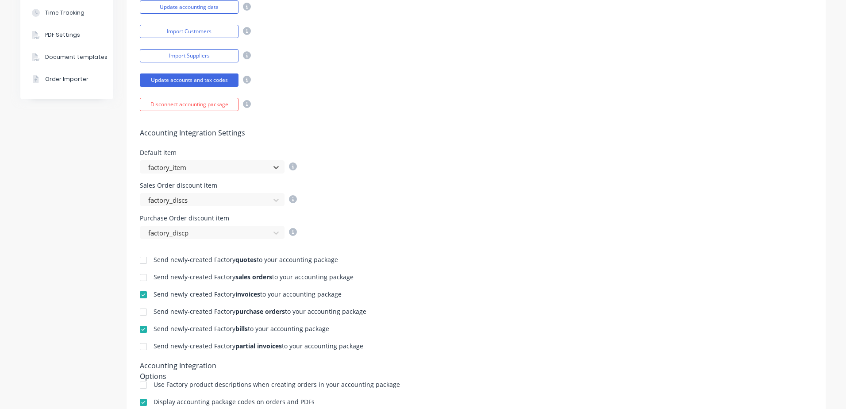
scroll to position [0, 0]
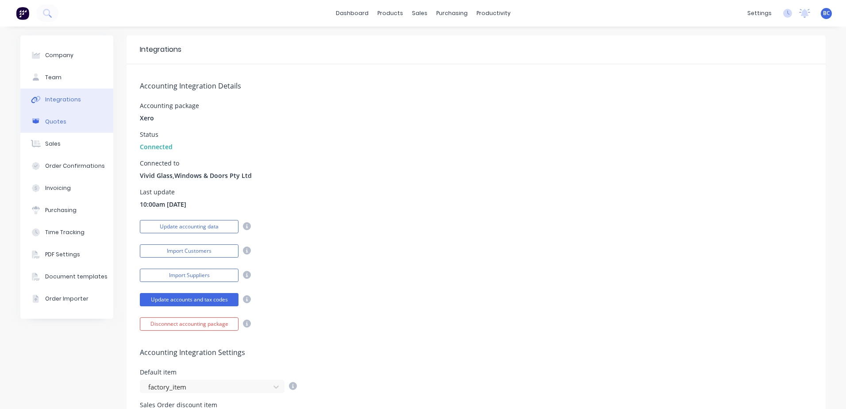
click at [50, 122] on div "Quotes" at bounding box center [55, 122] width 21 height 8
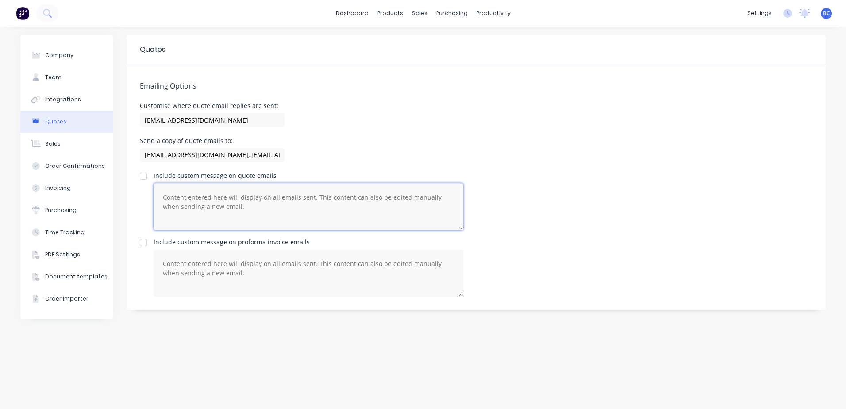
click at [178, 198] on textarea at bounding box center [308, 206] width 310 height 47
paste textarea "Hi James, Thank you for your enquiry. Here's quote QU-36752 for AUD 2,236.67. V…"
drag, startPoint x: 187, startPoint y: 198, endPoint x: 170, endPoint y: 200, distance: 16.9
click at [170, 200] on textarea "Hi James, Thank you for your enquiry. Here's quote QU-36752 for AUD 2,236.67. V…" at bounding box center [308, 206] width 310 height 47
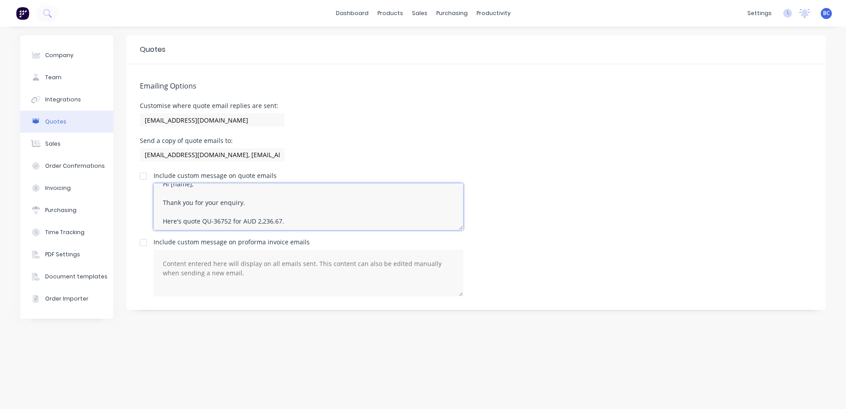
click at [201, 190] on textarea "Hi [name], Thank you for your enquiry. Here's quote QU-36752 for AUD 2,236.67. …" at bounding box center [308, 206] width 310 height 47
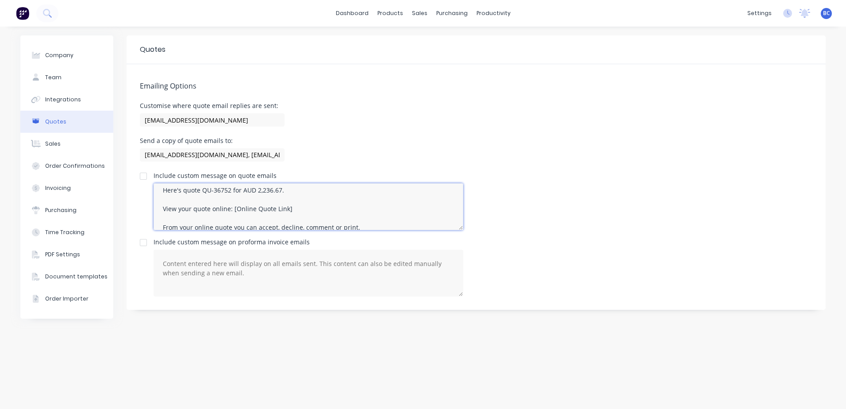
click at [299, 204] on textarea "Hi [name], Thank you for your enquiry. Here's quote QU-36752 for AUD 2,236.67. …" at bounding box center [308, 206] width 310 height 47
drag, startPoint x: 201, startPoint y: 192, endPoint x: 230, endPoint y: 212, distance: 35.2
click at [230, 212] on textarea "Hi [name], Thank you for your enquiry. Here's quote QU-36752 for AUD 2,236.67. …" at bounding box center [308, 206] width 310 height 47
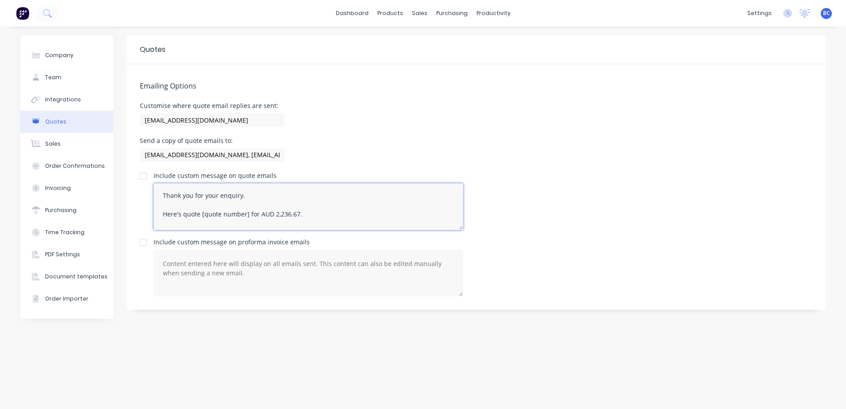
drag, startPoint x: 273, startPoint y: 215, endPoint x: 298, endPoint y: 214, distance: 25.2
click at [298, 214] on textarea "Hi [name], Thank you for your enquiry. Here's quote [quote number] for AUD 2,23…" at bounding box center [308, 206] width 310 height 47
type textarea "Hi [name], Thank you for your enquiry. Here's quote [quote number] for AUD [tot…"
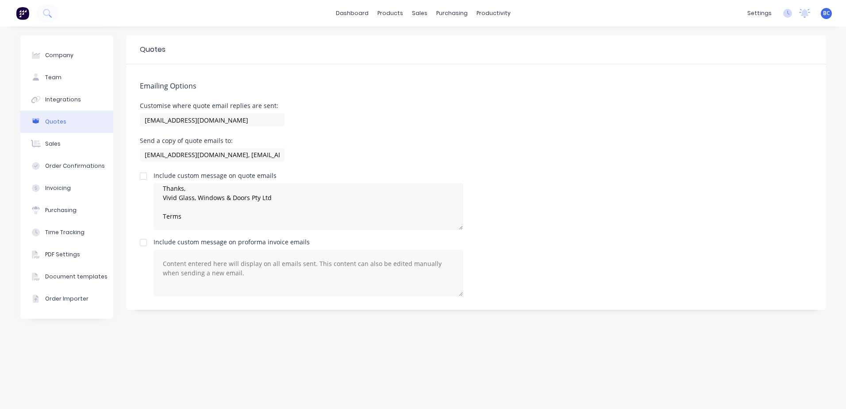
click at [507, 241] on div "Include custom message on proforma invoice emails" at bounding box center [476, 267] width 672 height 57
click at [336, 223] on textarea "Hi [name], Thank you for your enquiry. Here's quote [quote number] for AUD [tot…" at bounding box center [308, 206] width 310 height 47
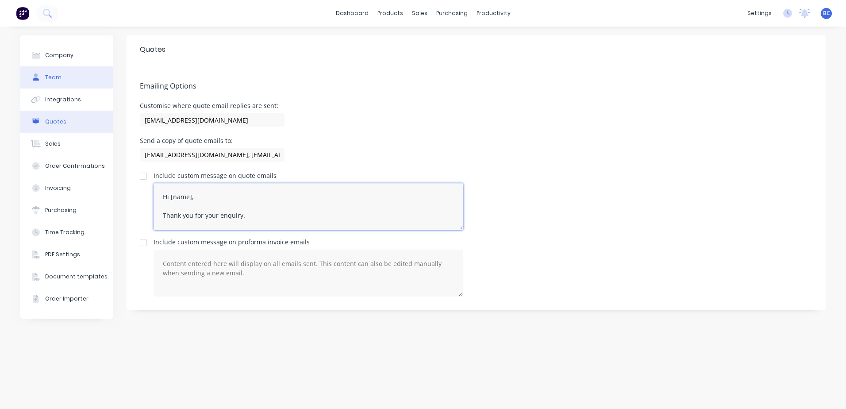
scroll to position [0, 0]
drag, startPoint x: 358, startPoint y: 223, endPoint x: 73, endPoint y: 49, distance: 334.0
click at [64, 53] on div "Company Team Integrations Quotes Sales Order Confirmations Invoicing Purchasing…" at bounding box center [422, 217] width 805 height 364
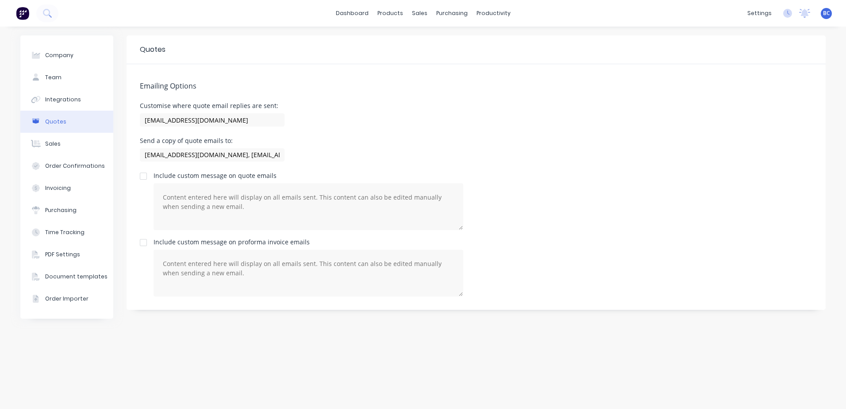
click at [582, 235] on div "Emailing Options Customise where quote email replies are sent: vividmil@vgwd.co…" at bounding box center [475, 186] width 699 height 245
click at [73, 141] on button "Sales" at bounding box center [66, 144] width 93 height 22
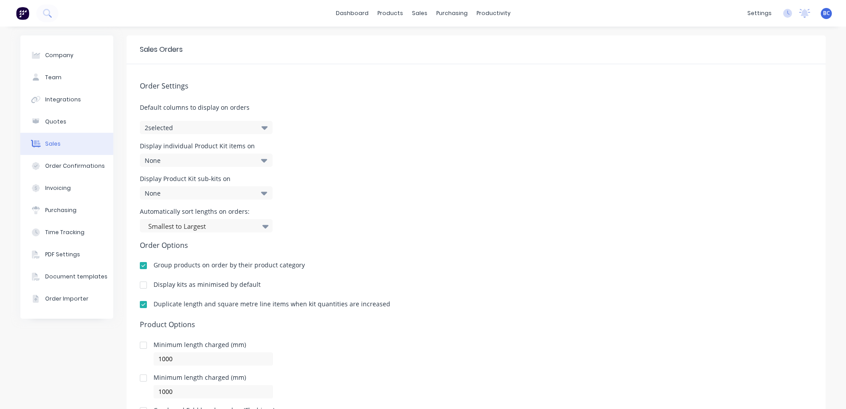
click at [257, 124] on button "2 selected" at bounding box center [206, 127] width 133 height 13
click at [250, 161] on div "None" at bounding box center [206, 159] width 133 height 13
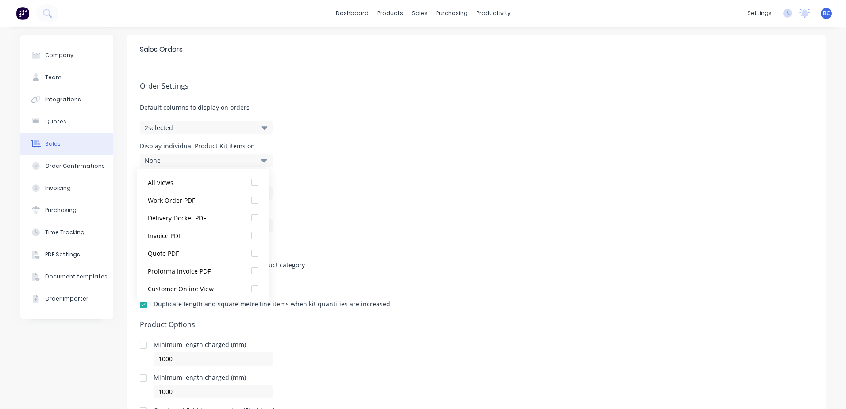
click at [250, 161] on div "None" at bounding box center [206, 159] width 133 height 13
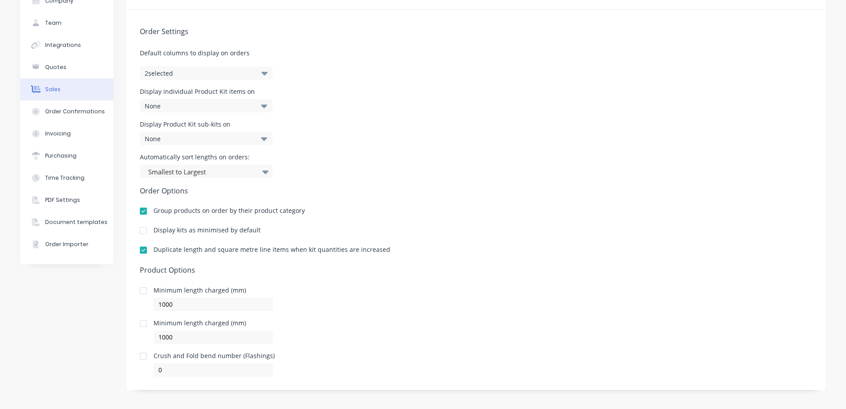
scroll to position [57, 0]
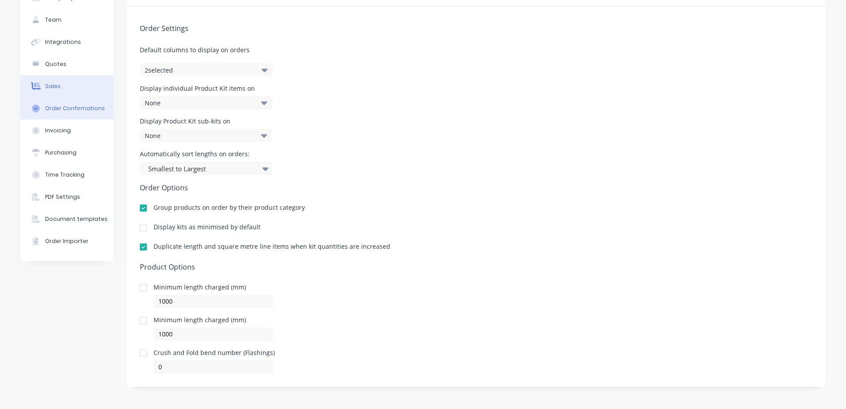
click at [55, 111] on div "Order Confirmations" at bounding box center [75, 108] width 60 height 8
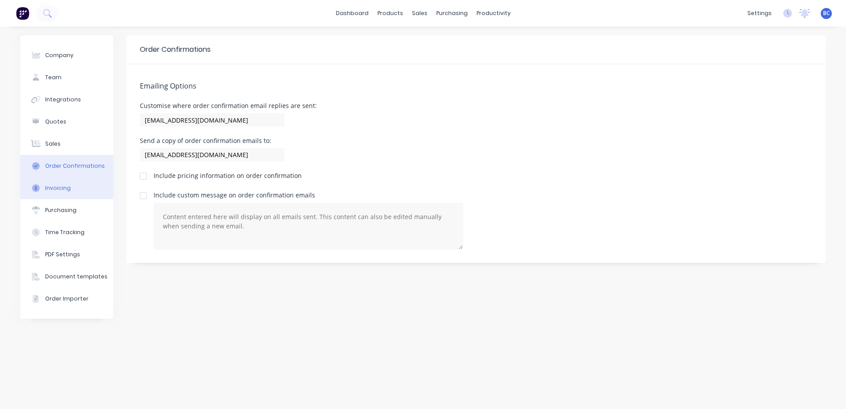
click at [66, 191] on div "Invoicing" at bounding box center [58, 188] width 26 height 8
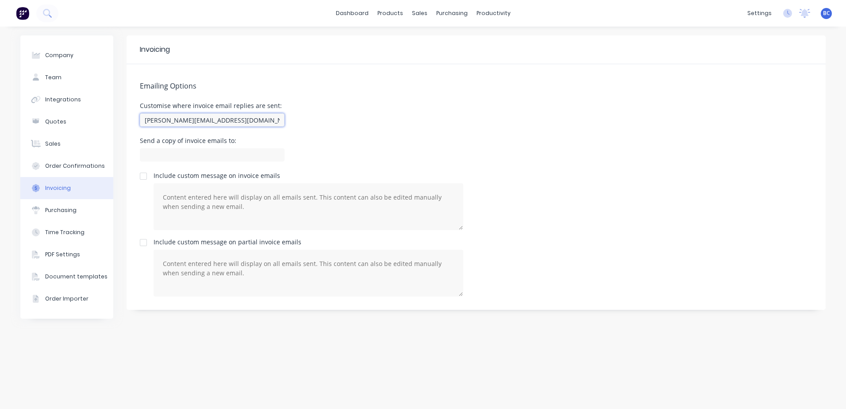
click at [231, 121] on input "david+Vivid@factory.app" at bounding box center [212, 119] width 145 height 13
drag, startPoint x: 251, startPoint y: 120, endPoint x: 97, endPoint y: 119, distance: 153.9
click at [103, 118] on div "Company Team Integrations Quotes Sales Order Confirmations Invoicing Purchasing…" at bounding box center [422, 217] width 805 height 364
type input "A"
type input "accounts@vgwd.com.au"
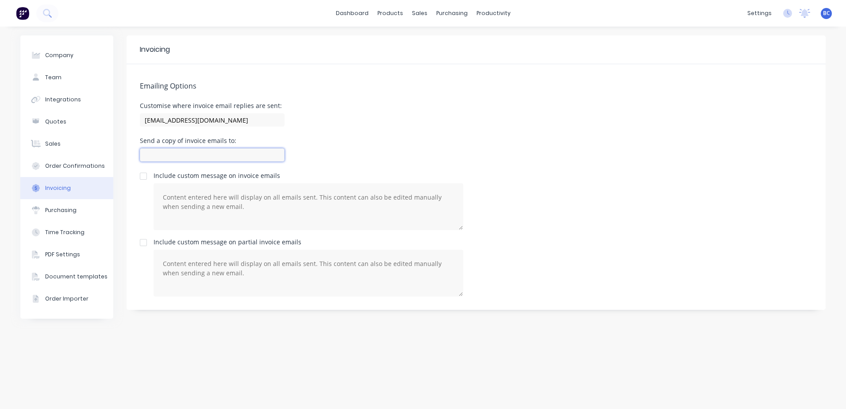
click at [189, 155] on input at bounding box center [212, 154] width 145 height 13
click at [412, 124] on div "Customise where invoice email replies are sent: accounts@vgwd.com.au" at bounding box center [476, 116] width 672 height 26
click at [237, 155] on input at bounding box center [212, 154] width 145 height 13
type input "bcassidy@vgwd.com.au"
click at [60, 126] on button "Quotes" at bounding box center [66, 122] width 93 height 22
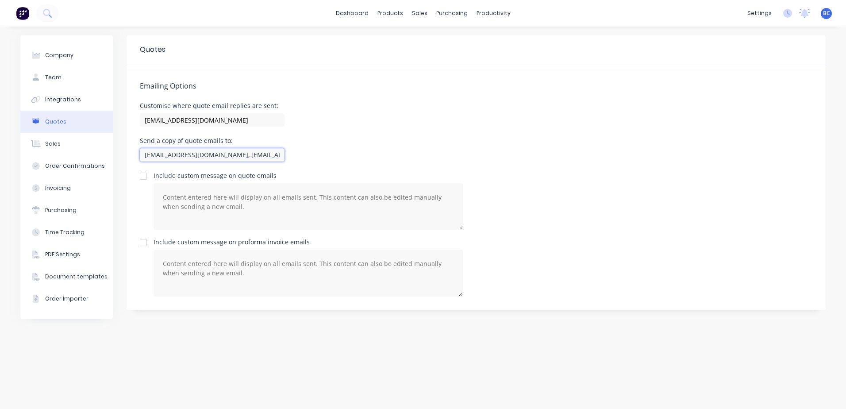
click at [242, 157] on input "dkampman@vgwd.com.au, kmcdonald@vgwd.com.au, sgrzan@vgwd.com.auom.au," at bounding box center [212, 154] width 145 height 13
drag, startPoint x: 267, startPoint y: 154, endPoint x: 250, endPoint y: 157, distance: 17.0
click at [250, 157] on input "dkampman@vgwd.com.au, kmcdonald@vgwd.com.au, sgrzan@vgwd.com.auom.au," at bounding box center [212, 154] width 145 height 13
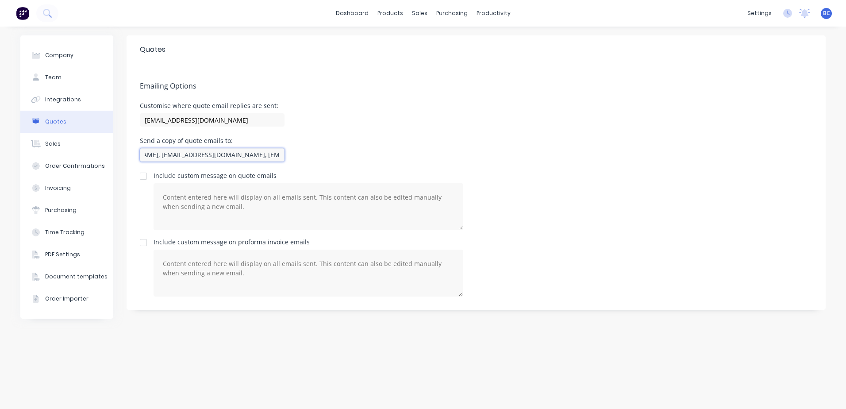
click at [281, 155] on input "dkampman@vgwd.com.au, kmcdonald@vgwd.com.au, sgrzan@vgwd.com.au," at bounding box center [212, 154] width 145 height 13
type input "dkampman@vgwd.com.au, kmcdonald@vgwd.com.au, sgrzan@vgwd.com.au, bcassidy@vgwd.…"
click at [63, 211] on div "Purchasing" at bounding box center [60, 210] width 31 height 8
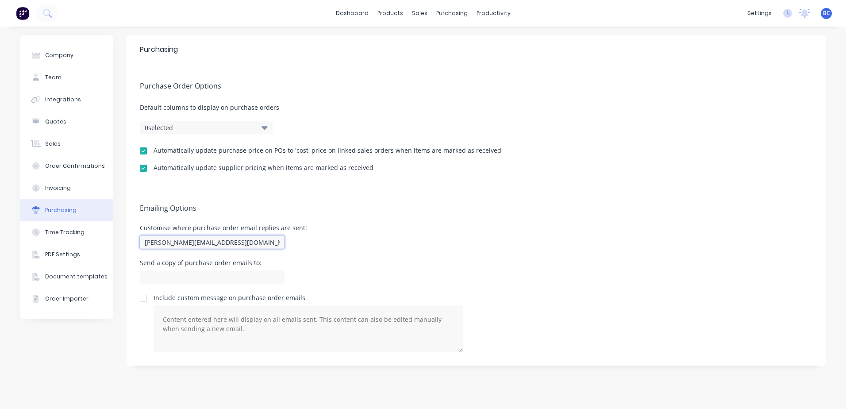
click at [243, 245] on input "david+Vivid@factory.app" at bounding box center [212, 241] width 145 height 13
drag, startPoint x: 260, startPoint y: 242, endPoint x: 67, endPoint y: 236, distance: 192.9
click at [67, 236] on div "Company Team Integrations Quotes Sales Order Confirmations Invoicing Purchasing…" at bounding box center [422, 217] width 805 height 364
type input "vividmil@vgwd.com.au"
click at [184, 277] on input at bounding box center [212, 276] width 145 height 13
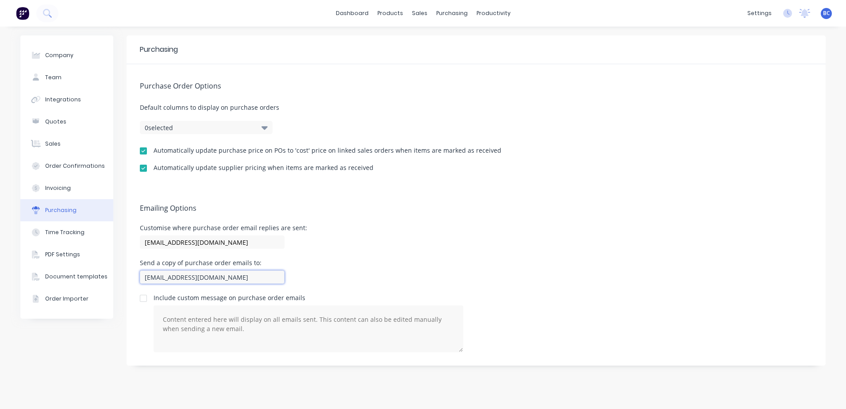
type input "bcassidy@vgwd.com.au"
click at [354, 267] on div "Send a copy of purchase order emails to: bcassidy@vgwd.com.au" at bounding box center [476, 273] width 672 height 26
click at [67, 252] on div "PDF Settings" at bounding box center [62, 254] width 35 height 8
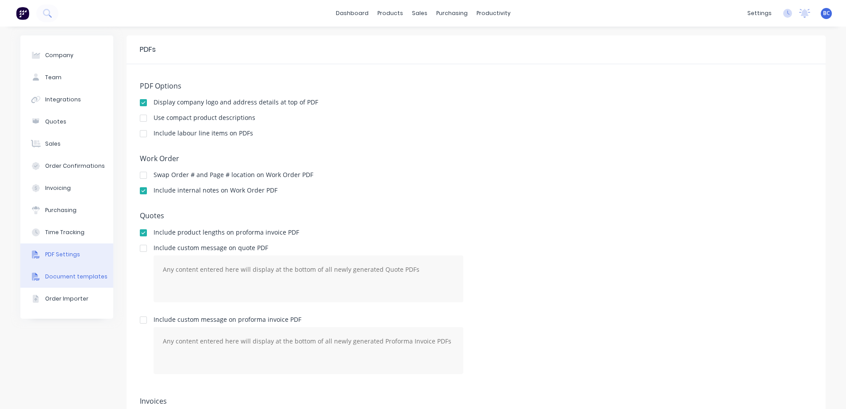
click at [65, 280] on button "Document templates" at bounding box center [66, 276] width 93 height 22
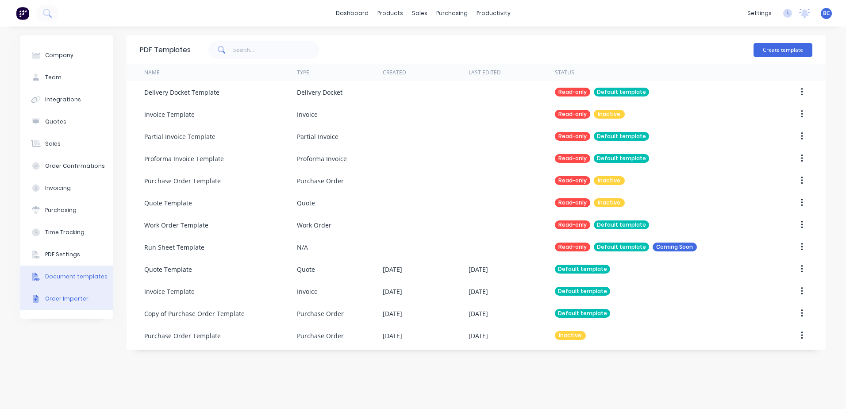
click at [67, 298] on div "Order Importer" at bounding box center [66, 299] width 43 height 8
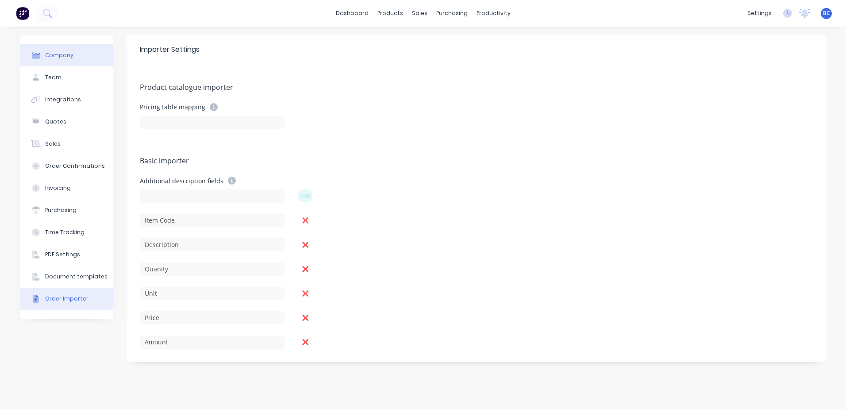
click at [52, 56] on div "Company" at bounding box center [59, 55] width 28 height 8
select select "AU"
